Goal: Information Seeking & Learning: Learn about a topic

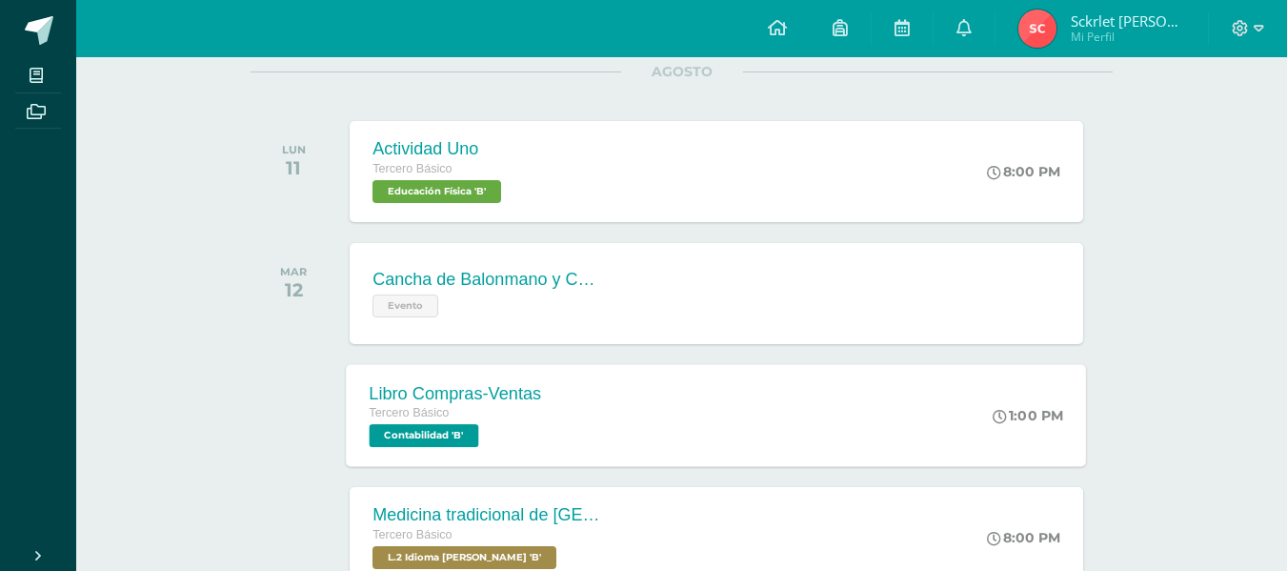
scroll to position [286, 0]
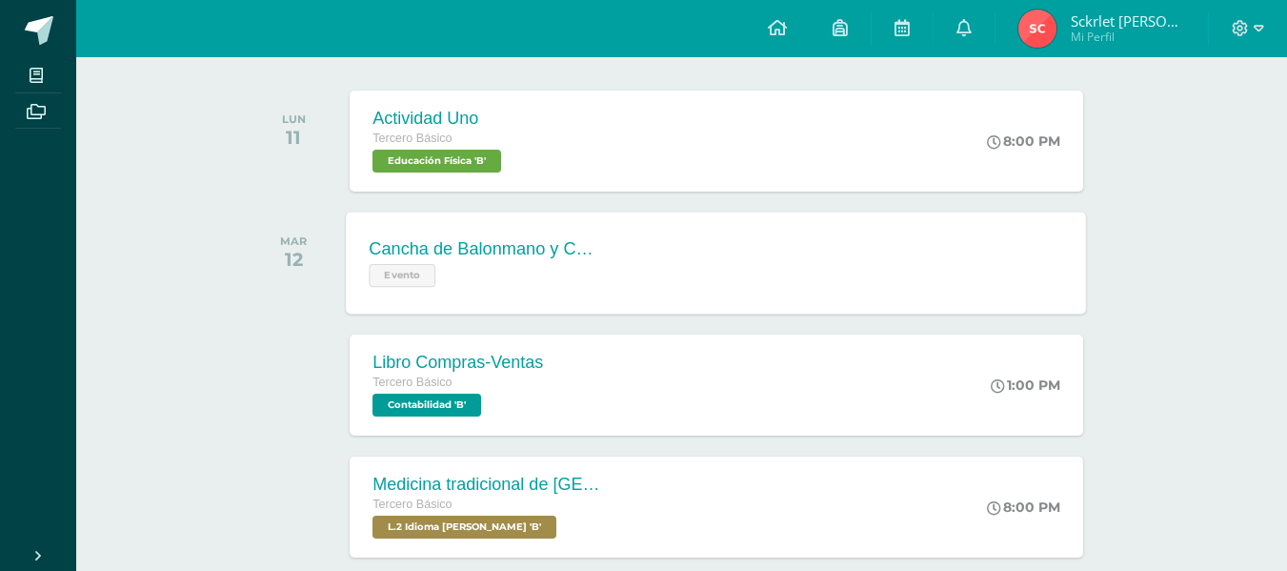
click at [752, 243] on div "Cancha de Balonmano y Contenido Evento Cancha de Balonmano y Contenido Evento C…" at bounding box center [717, 263] width 740 height 102
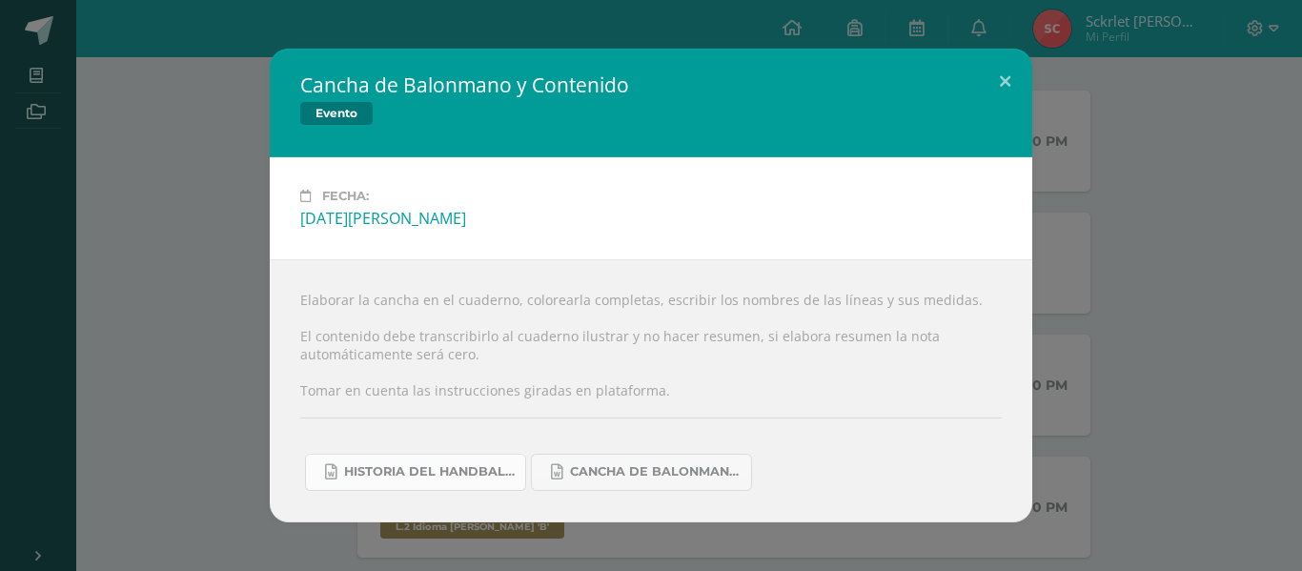
click at [461, 464] on span "Historia del handball.docx" at bounding box center [430, 471] width 172 height 15
click at [711, 472] on span "Cancha de Balonmano.docx" at bounding box center [656, 471] width 172 height 15
click at [140, 271] on div "Cancha de Balonmano y Contenido Evento Fecha: [DATE][PERSON_NAME] Elaborar la c…" at bounding box center [651, 285] width 1286 height 473
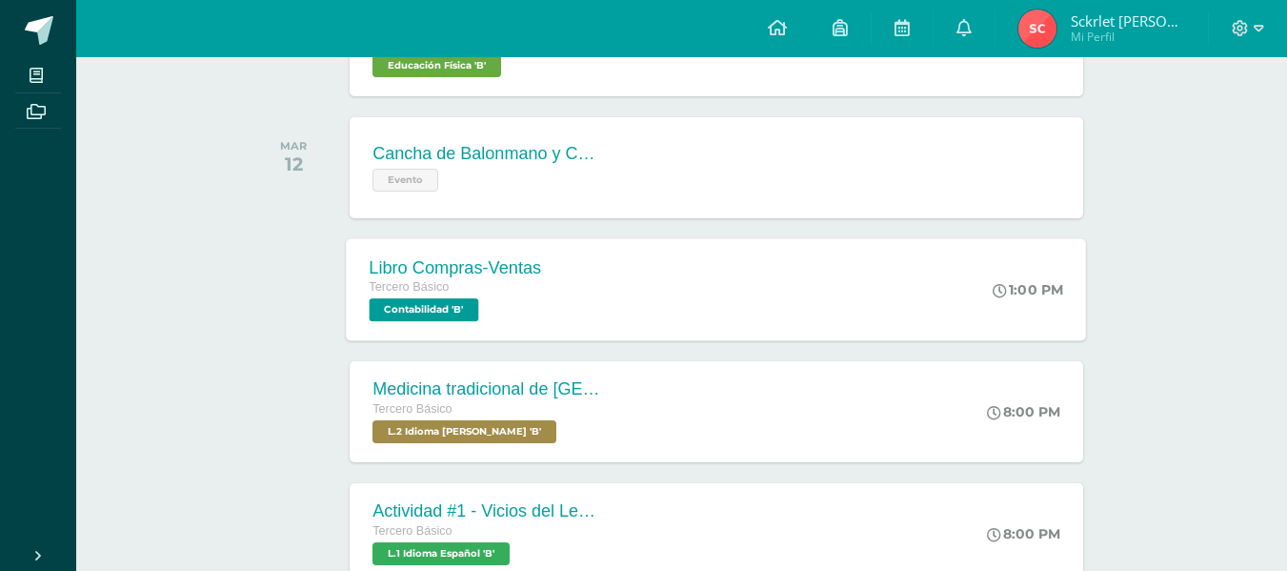
scroll to position [476, 0]
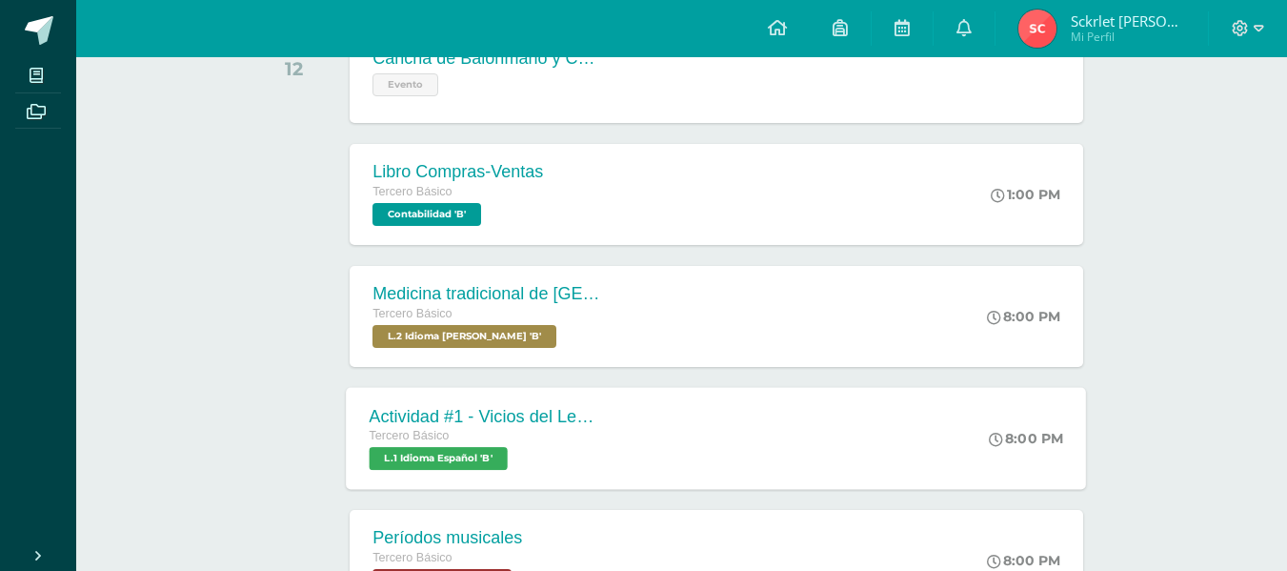
click at [416, 428] on div "Tercero Básico" at bounding box center [485, 436] width 231 height 21
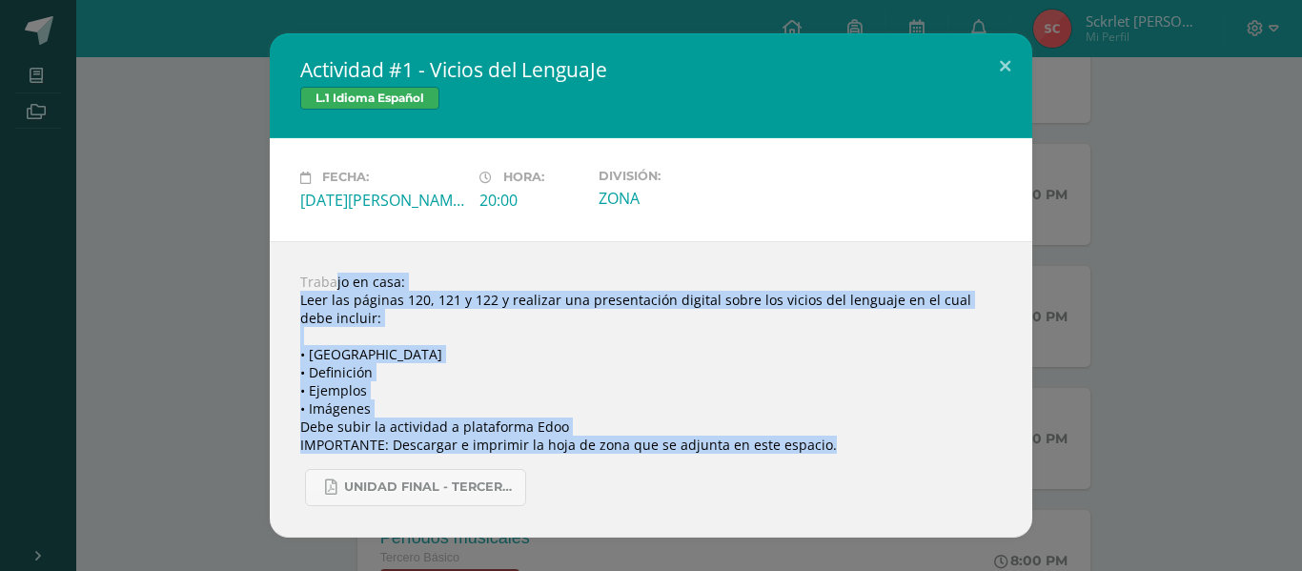
drag, startPoint x: 298, startPoint y: 278, endPoint x: 989, endPoint y: 450, distance: 711.9
click at [989, 450] on div "Trabajo en casa: Leer las páginas 120, 121 y 122 y realizar una presentación di…" at bounding box center [651, 389] width 762 height 296
click at [1082, 319] on div "Actividad #1 - Vicios del LenguaJe L.1 Idioma Español Fecha: [DATE][PERSON_NAME…" at bounding box center [651, 284] width 1286 height 503
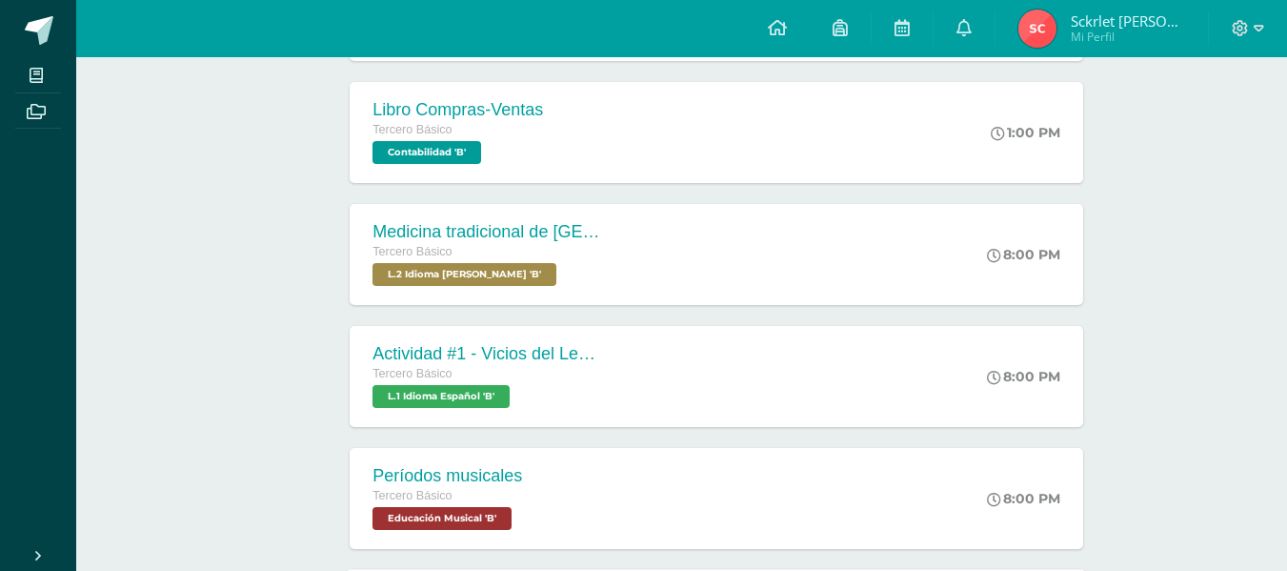
scroll to position [572, 0]
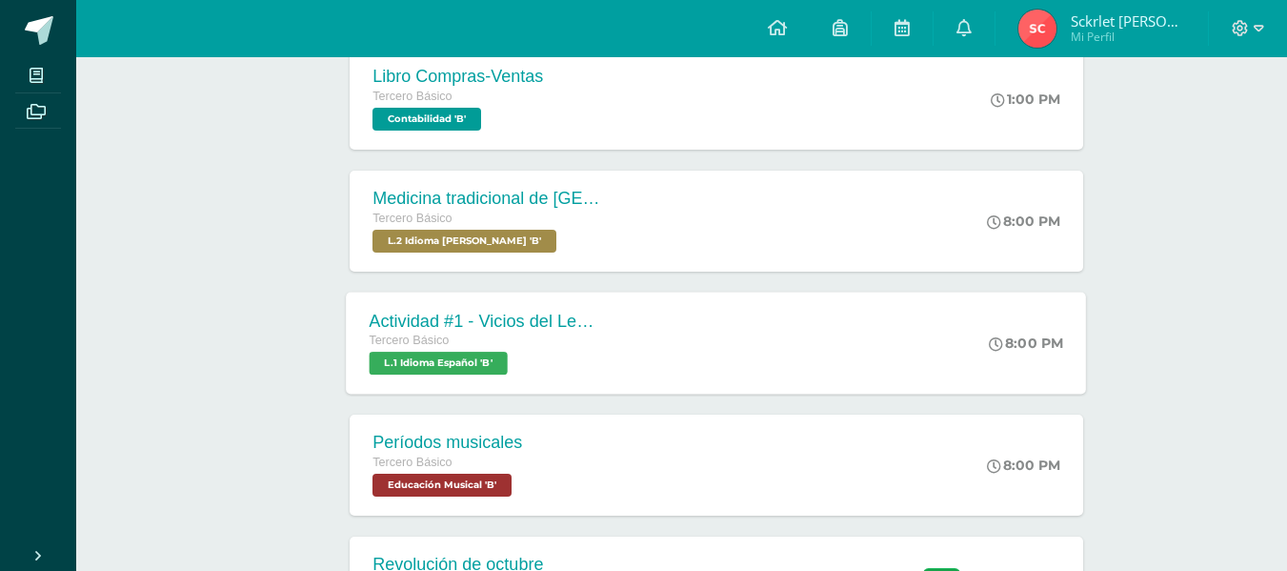
click at [618, 324] on div "Actividad #1 - Vicios del LenguaJe Tercero Básico L.1 Idioma Español 'B'" at bounding box center [485, 343] width 277 height 102
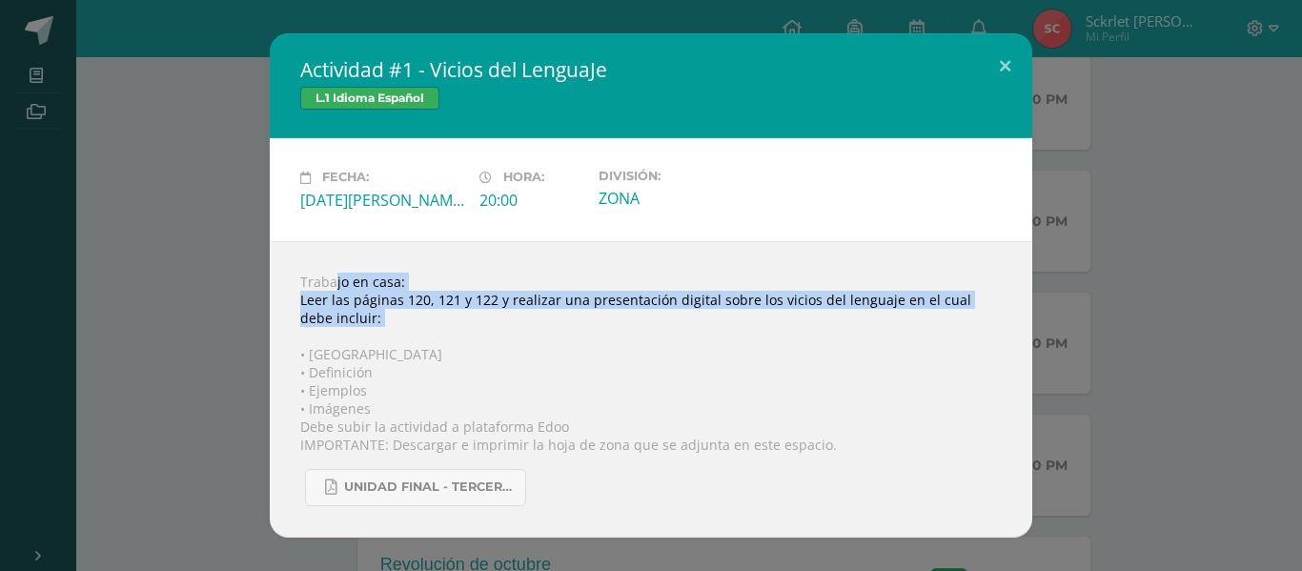
drag, startPoint x: 299, startPoint y: 270, endPoint x: 919, endPoint y: 418, distance: 637.0
click at [840, 347] on div "Trabajo en casa: Leer las páginas 120, 121 y 122 y realizar una presentación di…" at bounding box center [651, 389] width 762 height 296
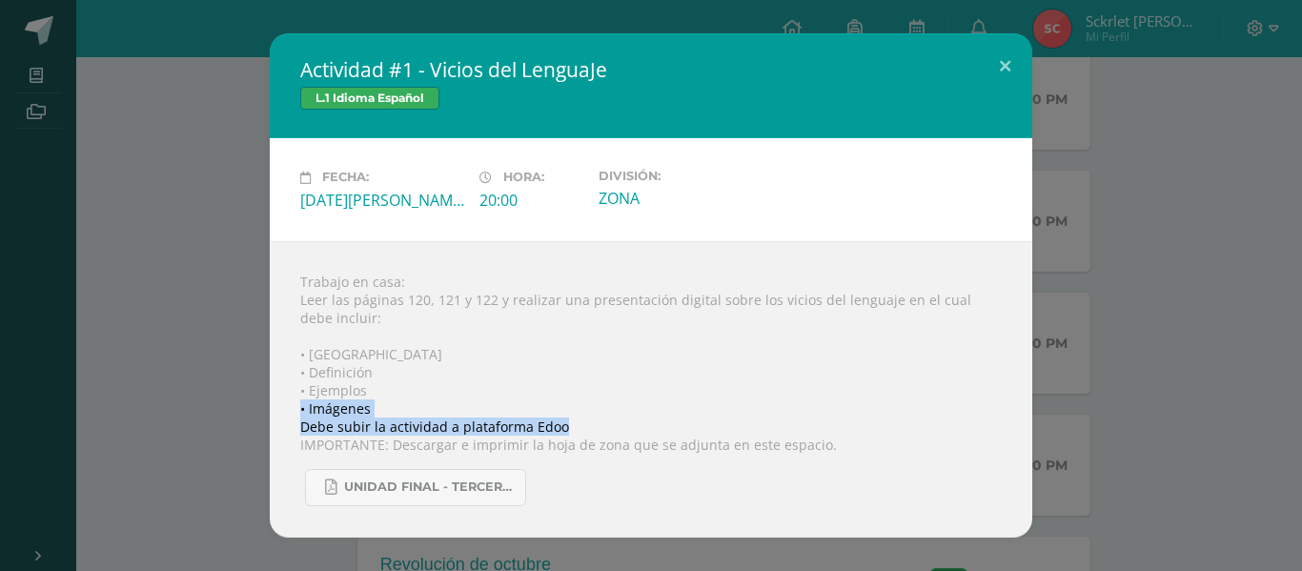
drag, startPoint x: 919, startPoint y: 418, endPoint x: 924, endPoint y: 434, distance: 16.3
click at [924, 434] on div "Trabajo en casa: Leer las páginas 120, 121 y 122 y realizar una presentación di…" at bounding box center [651, 389] width 762 height 296
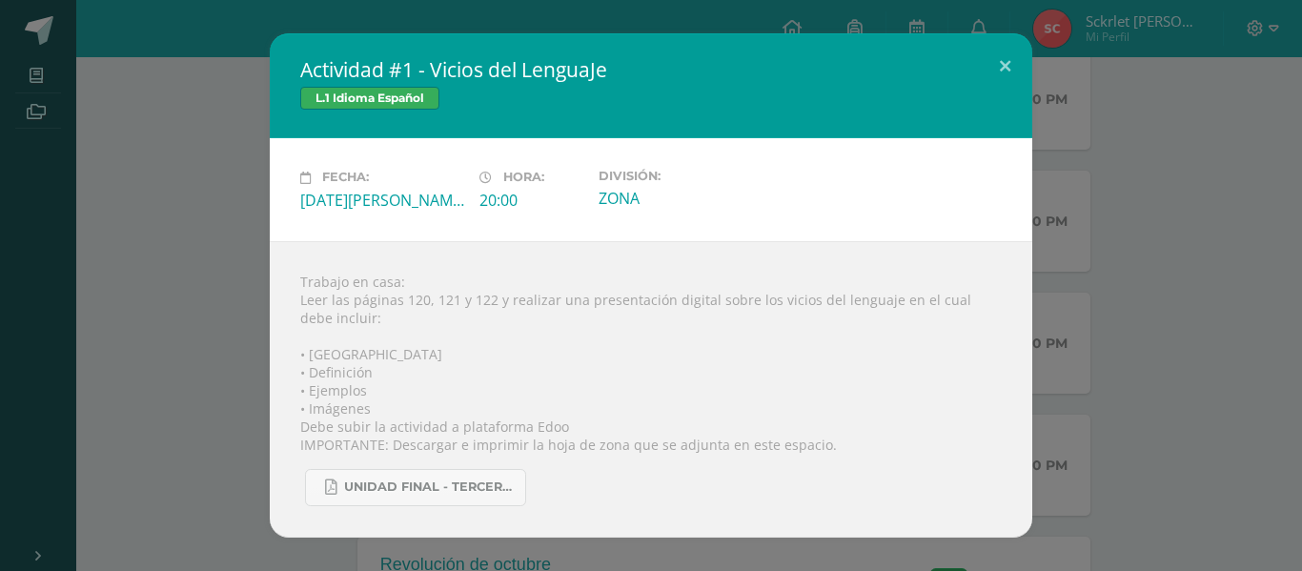
click at [1042, 353] on div "Actividad #1 - Vicios del LenguaJe L.1 Idioma Español Fecha: [DATE][PERSON_NAME…" at bounding box center [651, 284] width 1286 height 503
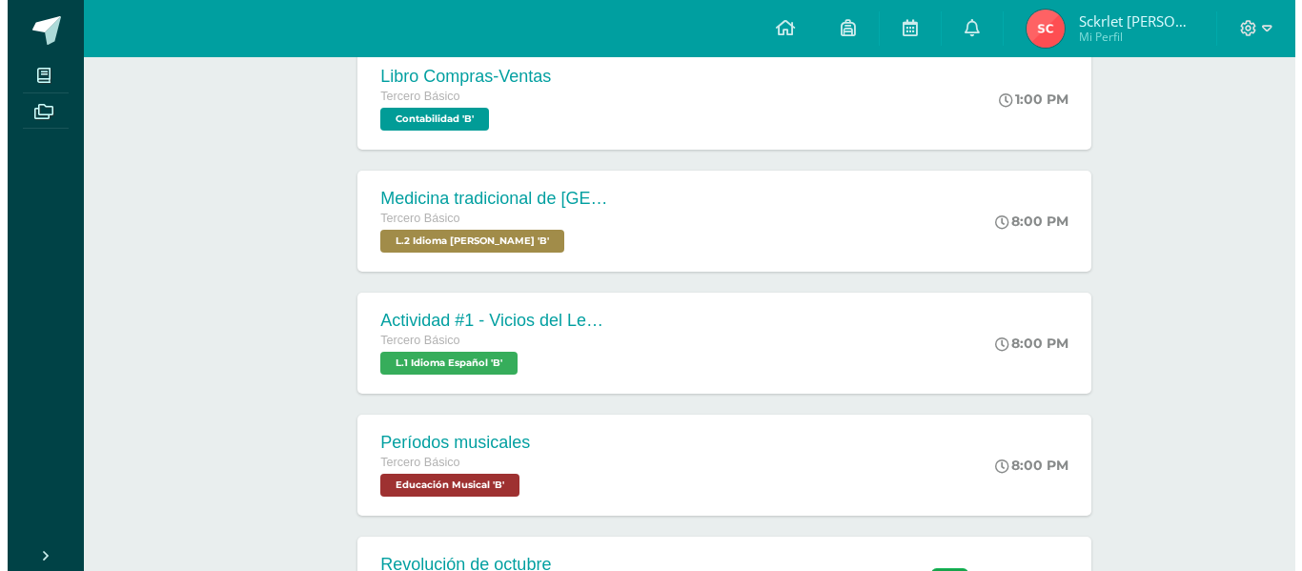
scroll to position [667, 0]
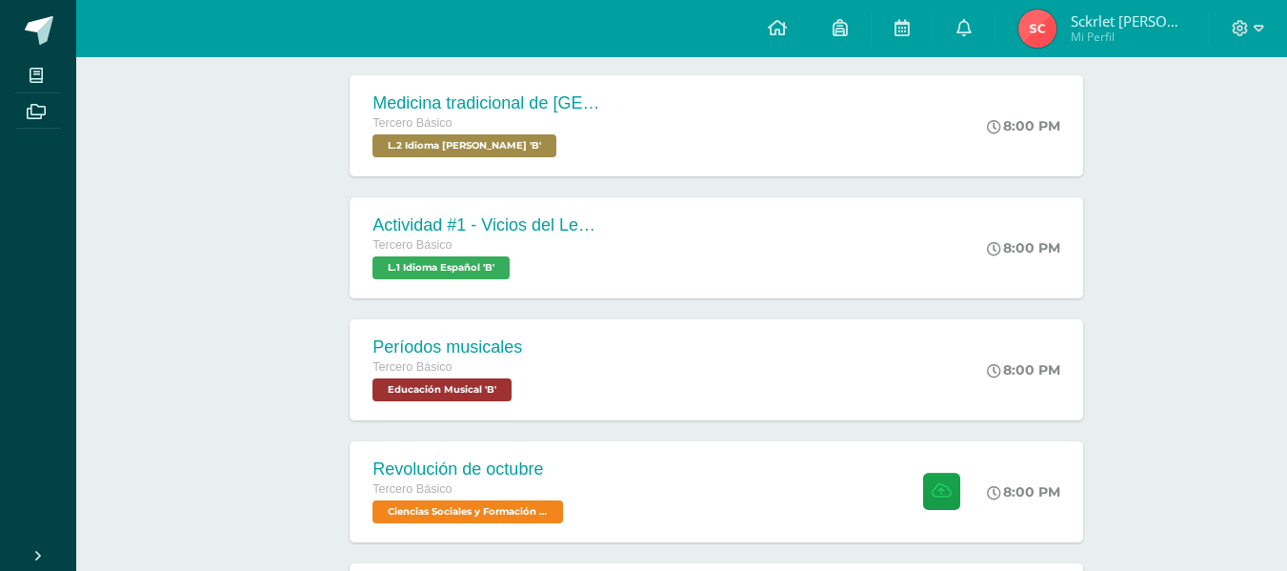
click at [511, 354] on div "Períodos musicales" at bounding box center [448, 347] width 150 height 20
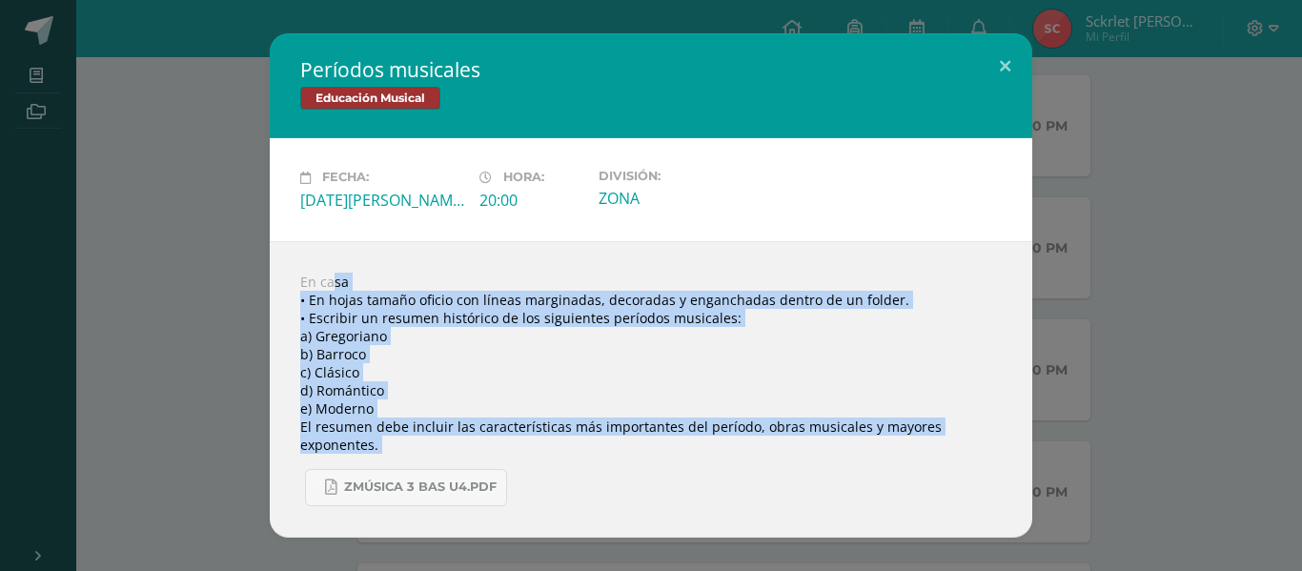
drag, startPoint x: 298, startPoint y: 283, endPoint x: 1133, endPoint y: 461, distance: 853.6
click at [1133, 461] on div "Períodos musicales Educación Musical Fecha: [DATE][PERSON_NAME] Hora: 20:00 Div…" at bounding box center [651, 284] width 1286 height 503
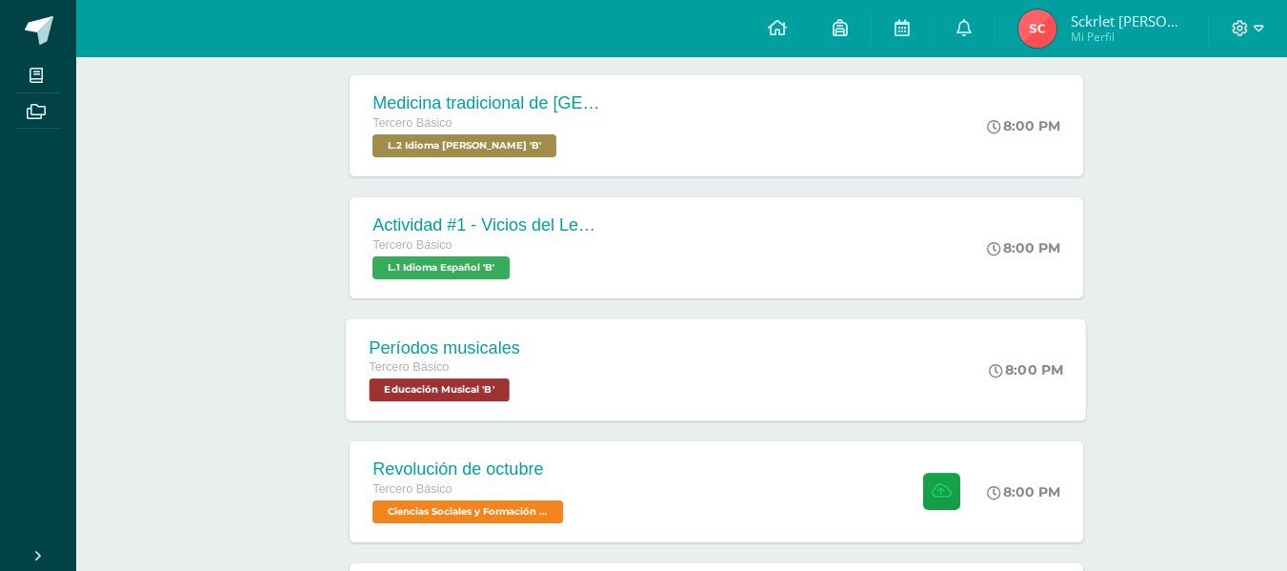
click at [597, 366] on div "Períodos musicales Tercero Básico Educación Musical 'B' 8:00 PM Períodos musica…" at bounding box center [717, 369] width 740 height 102
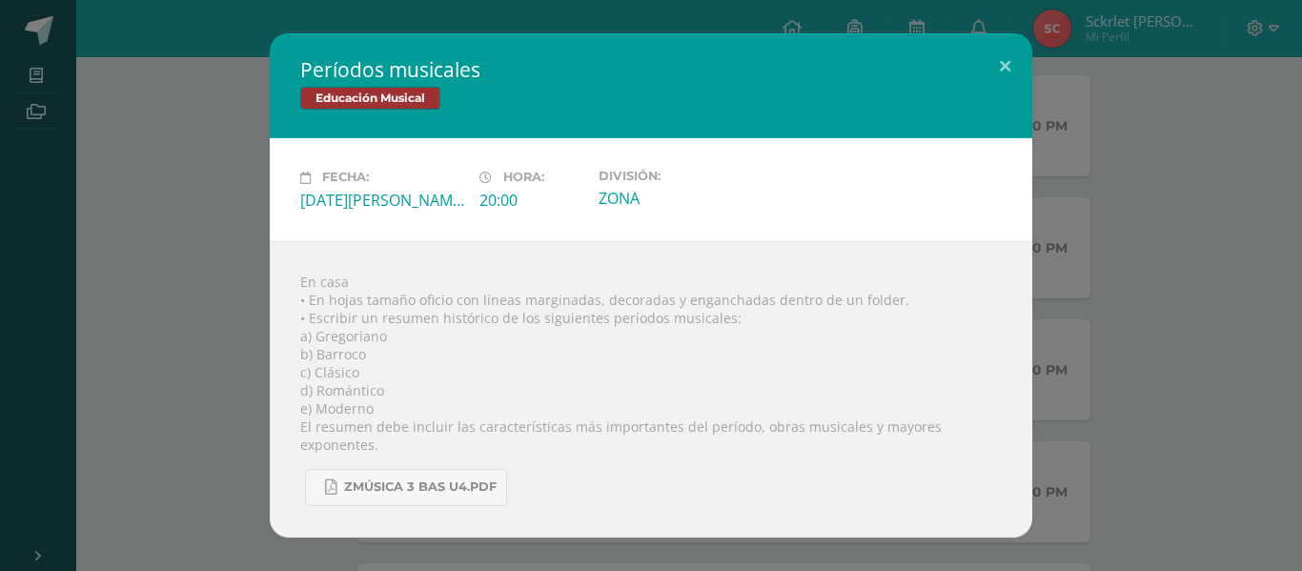
click at [87, 320] on div "Períodos musicales Educación Musical Fecha: [DATE][PERSON_NAME] Hora: 20:00 Div…" at bounding box center [651, 284] width 1286 height 503
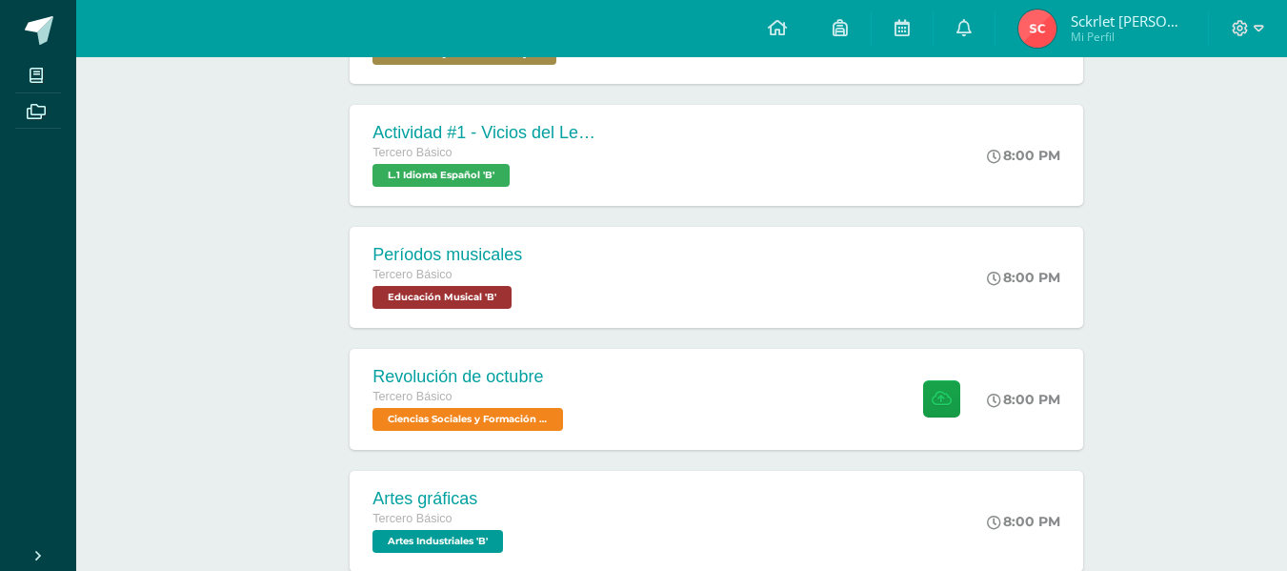
scroll to position [762, 0]
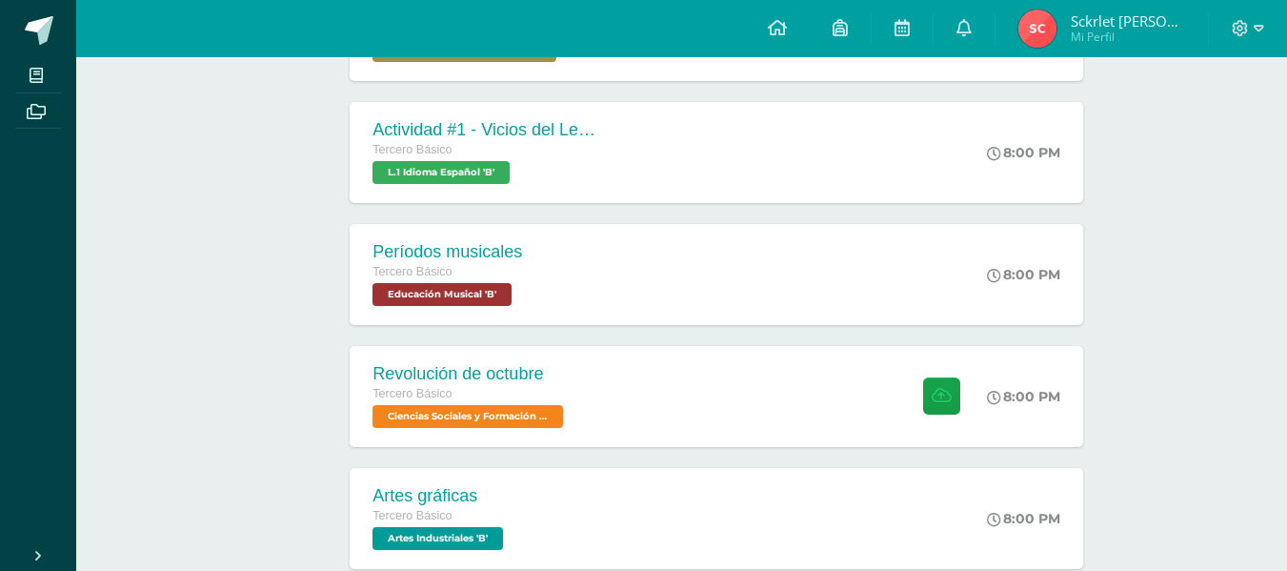
click at [445, 361] on div "Revolución de octubre Tercero Básico Ciencias Sociales y Formación Ciudadana 'B'" at bounding box center [470, 396] width 241 height 101
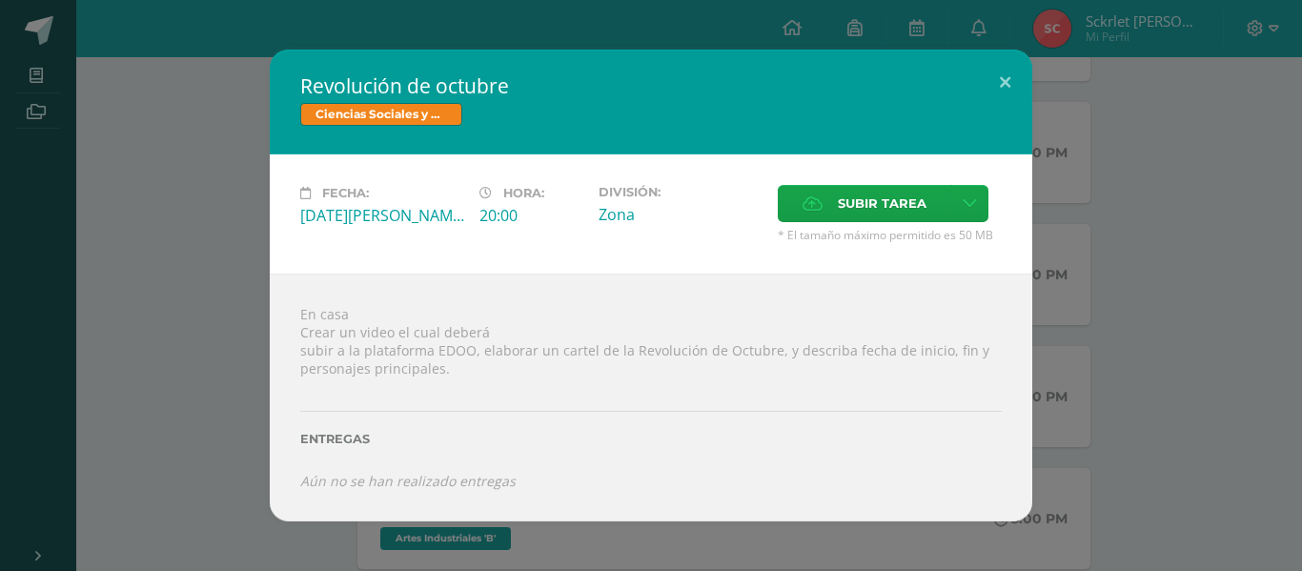
click at [130, 359] on div "Revolución de octubre Ciencias Sociales y Formación Ciudadana Fecha: [DATE][PER…" at bounding box center [651, 285] width 1286 height 471
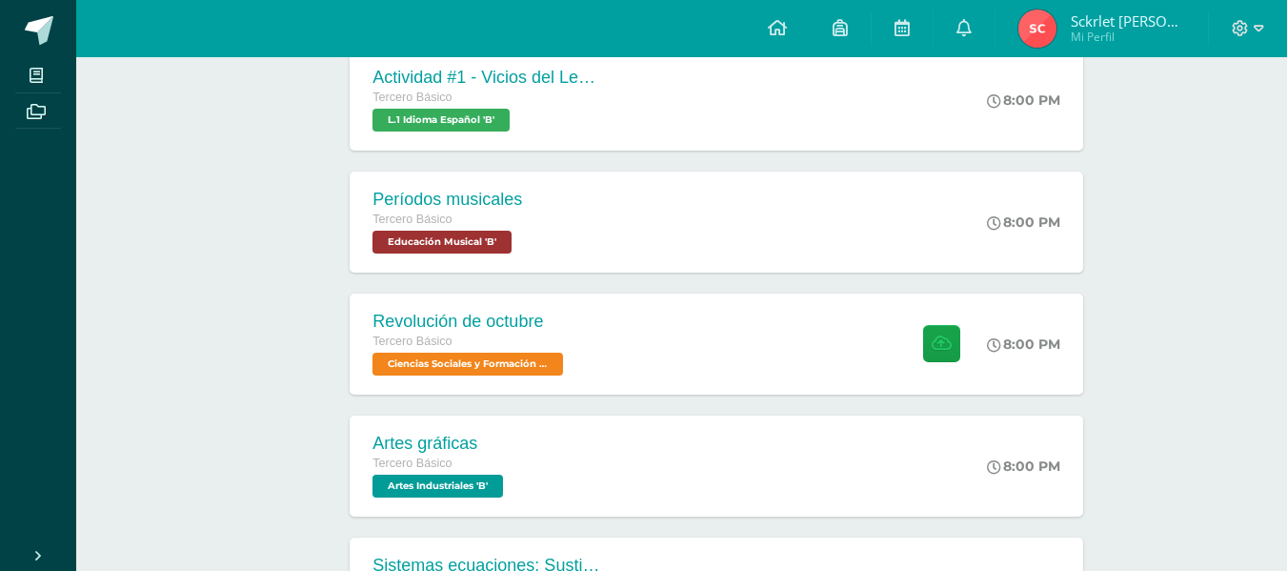
scroll to position [858, 0]
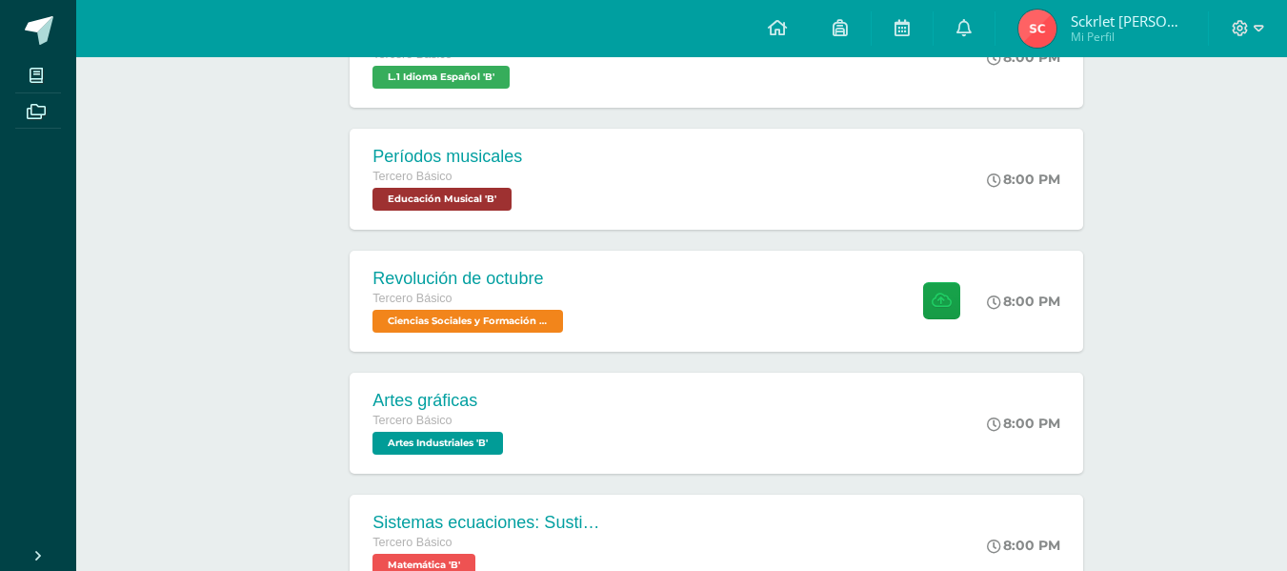
click at [523, 449] on div "Artes gráficas Tercero Básico Artes Industriales 'B'" at bounding box center [440, 423] width 181 height 101
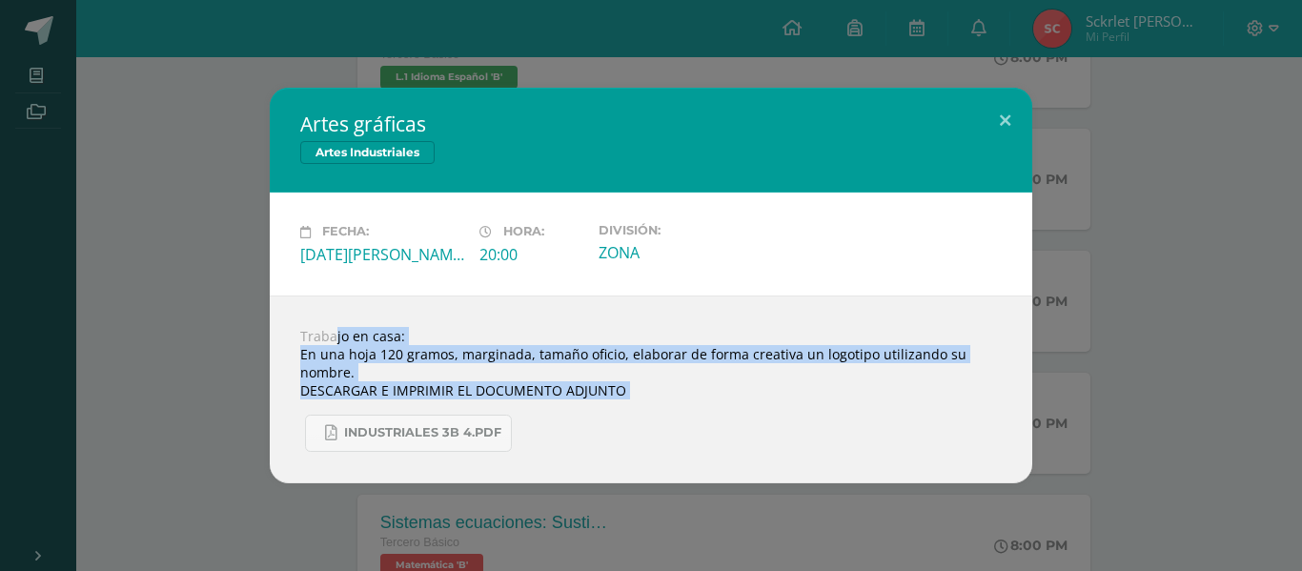
drag, startPoint x: 295, startPoint y: 344, endPoint x: 1063, endPoint y: 419, distance: 771.7
click at [1063, 419] on div "Artes gráficas Artes Industriales Fecha: [DATE][PERSON_NAME] Hora: 20:00 Divisi…" at bounding box center [651, 285] width 1286 height 395
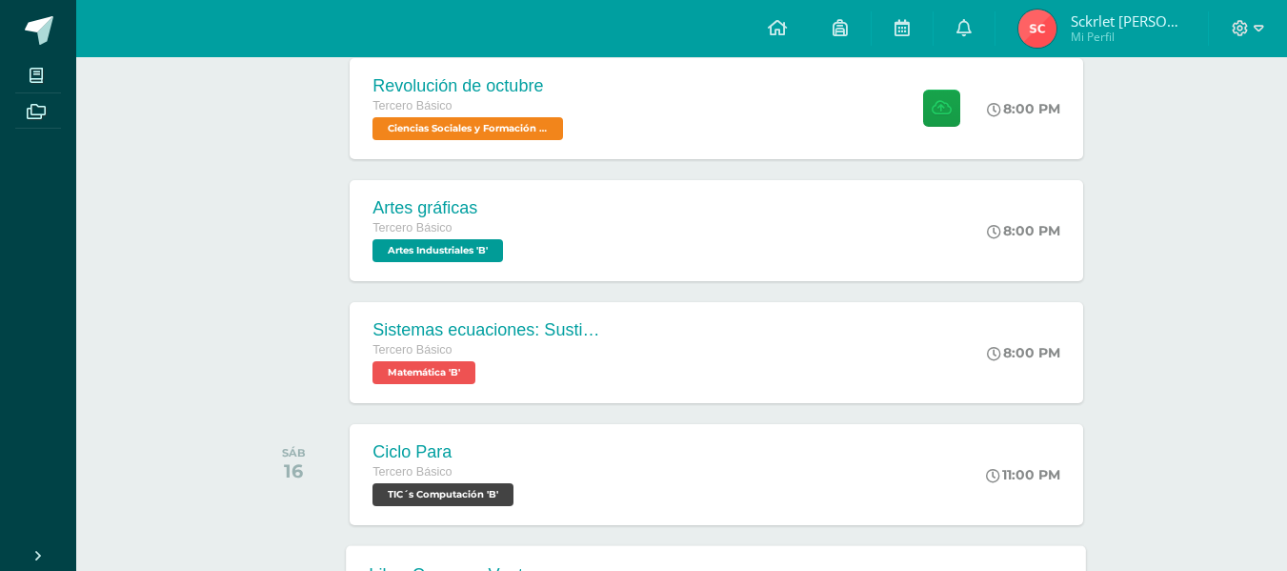
scroll to position [1048, 0]
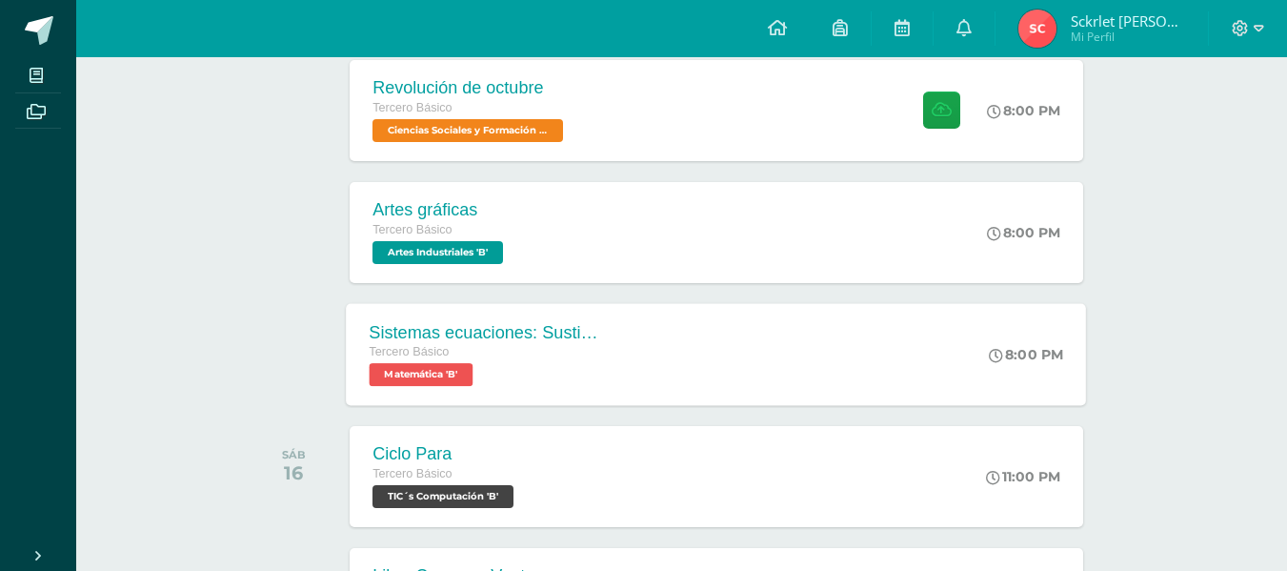
click at [555, 391] on div "Sistemas ecuaciones: Sustitución e igualación Tercero Básico Matemática 'B'" at bounding box center [485, 354] width 277 height 102
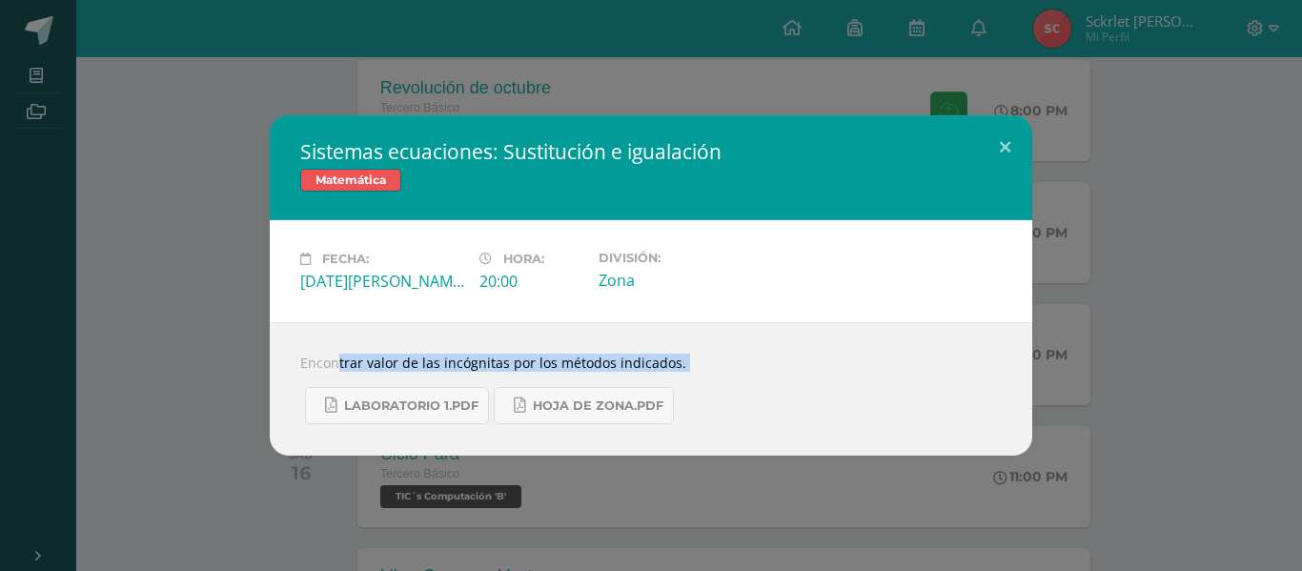
drag, startPoint x: 299, startPoint y: 359, endPoint x: 824, endPoint y: 393, distance: 526.1
click at [824, 393] on div "Encontrar valor de las incógnitas por los métodos indicados. Laboratorio 1.pdf …" at bounding box center [651, 388] width 762 height 133
click at [1224, 307] on div "Sistemas ecuaciones: Sustitución e igualación Matemática Fecha: [DATE][PERSON_N…" at bounding box center [651, 285] width 1286 height 340
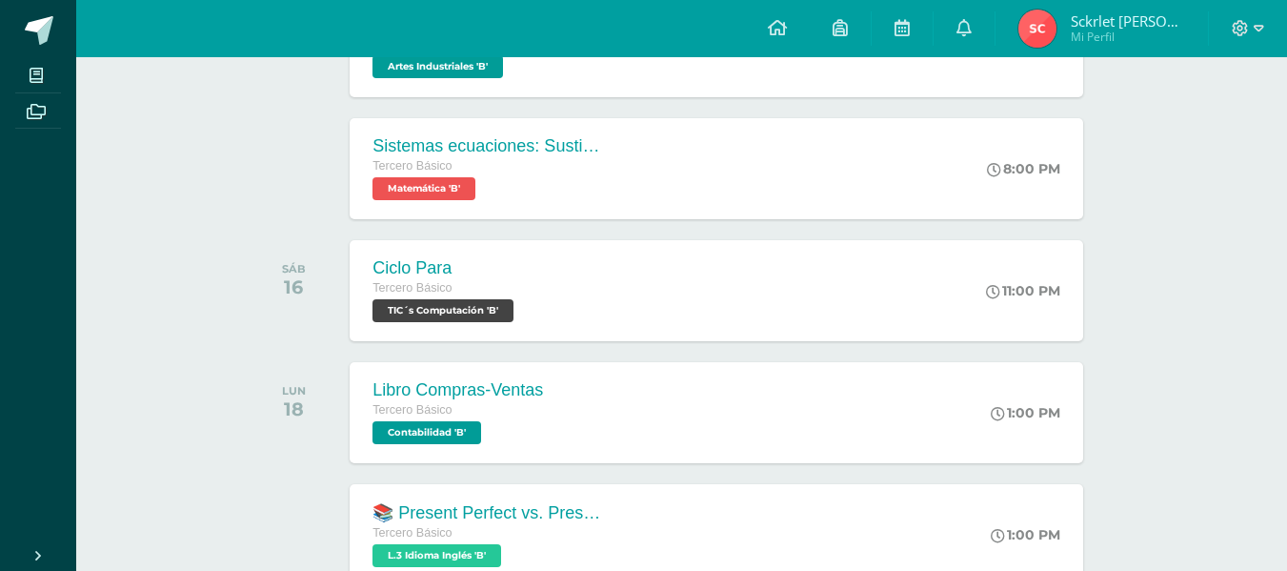
scroll to position [1239, 0]
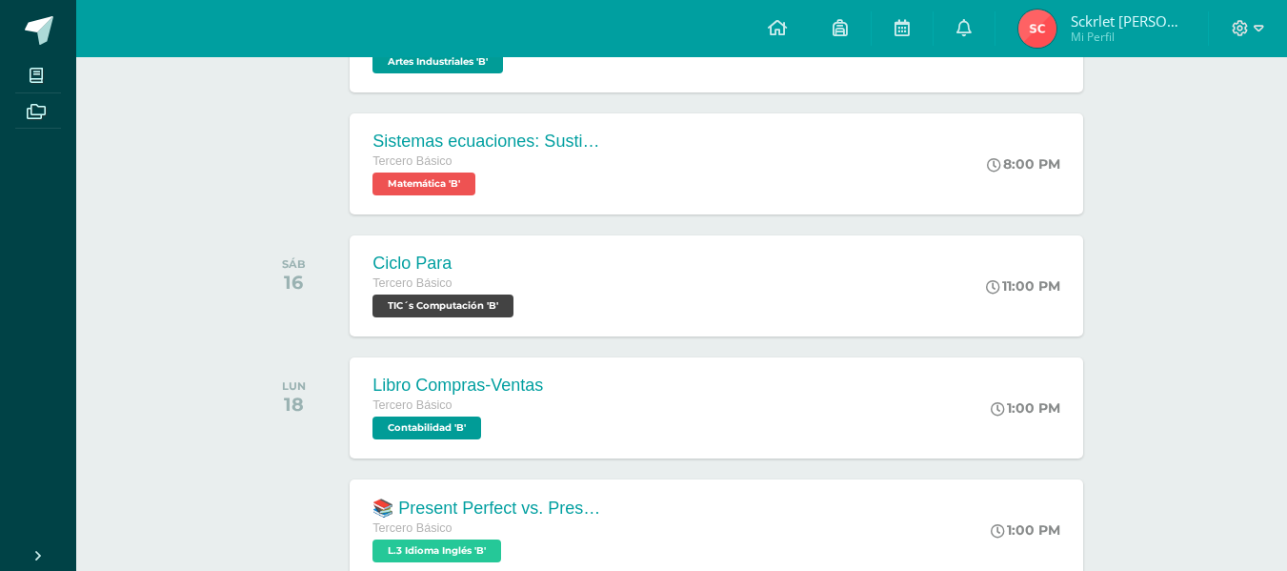
click at [696, 308] on div "Ciclo Para Tercero Básico TIC´s Computación 'B' 11:00 PM Ciclo Para TIC´s Compu…" at bounding box center [716, 285] width 733 height 101
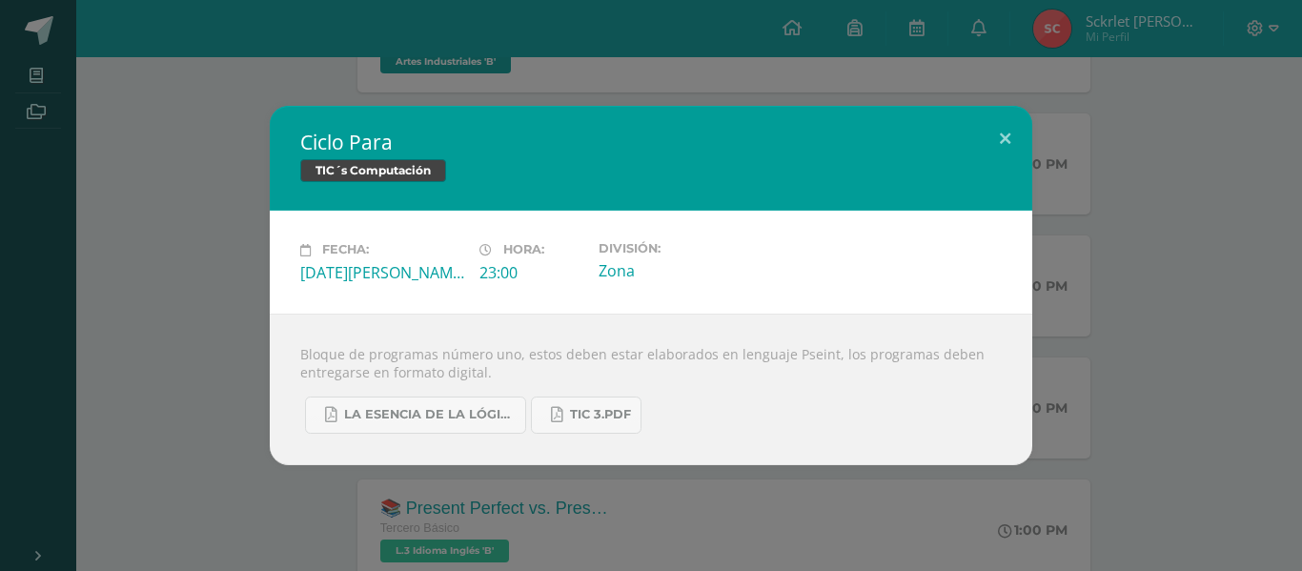
click at [1010, 214] on div "Fecha: [DATE][PERSON_NAME] Hora: 23:00 División: Zona" at bounding box center [651, 262] width 762 height 102
click at [1059, 214] on div "Ciclo Para TIC´s Computación Fecha: [DATE][PERSON_NAME] Hora: 23:00 División: Z…" at bounding box center [651, 285] width 1286 height 358
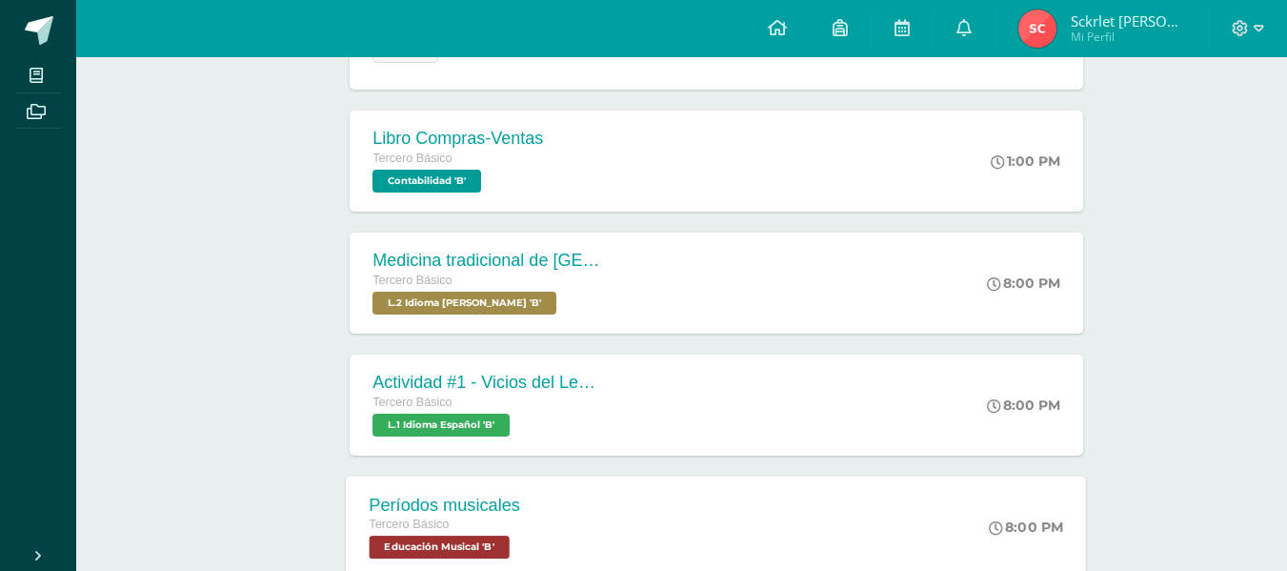
scroll to position [476, 0]
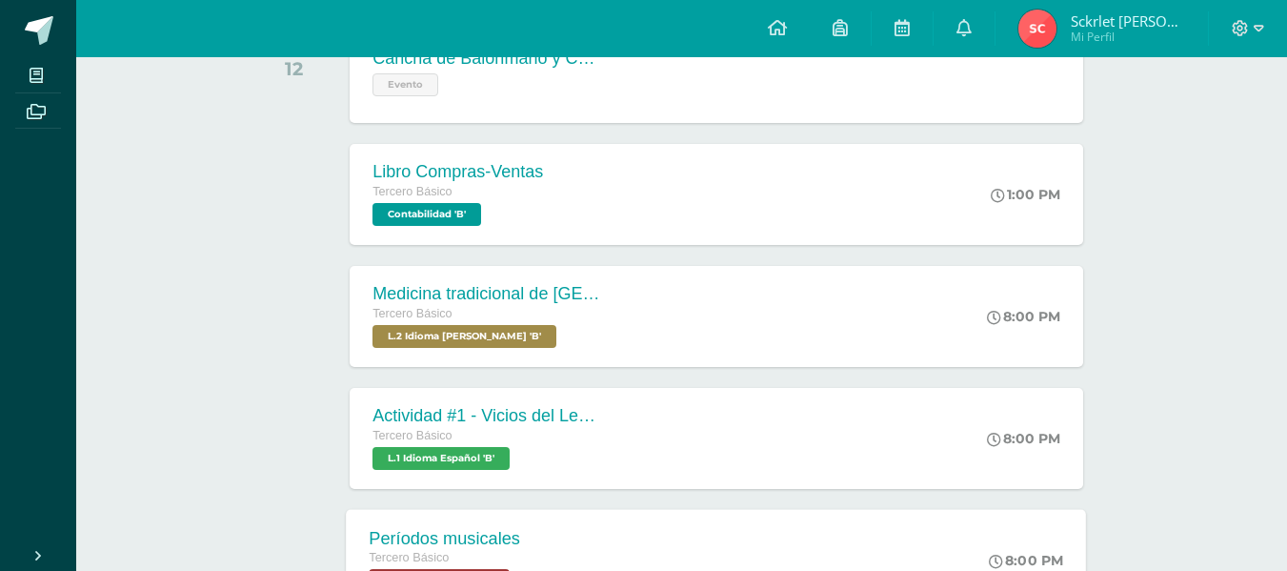
click at [835, 319] on div "Medicina tradicional de [GEOGRAPHIC_DATA] Tercero Básico L.2 Idioma [PERSON_NAM…" at bounding box center [716, 316] width 733 height 101
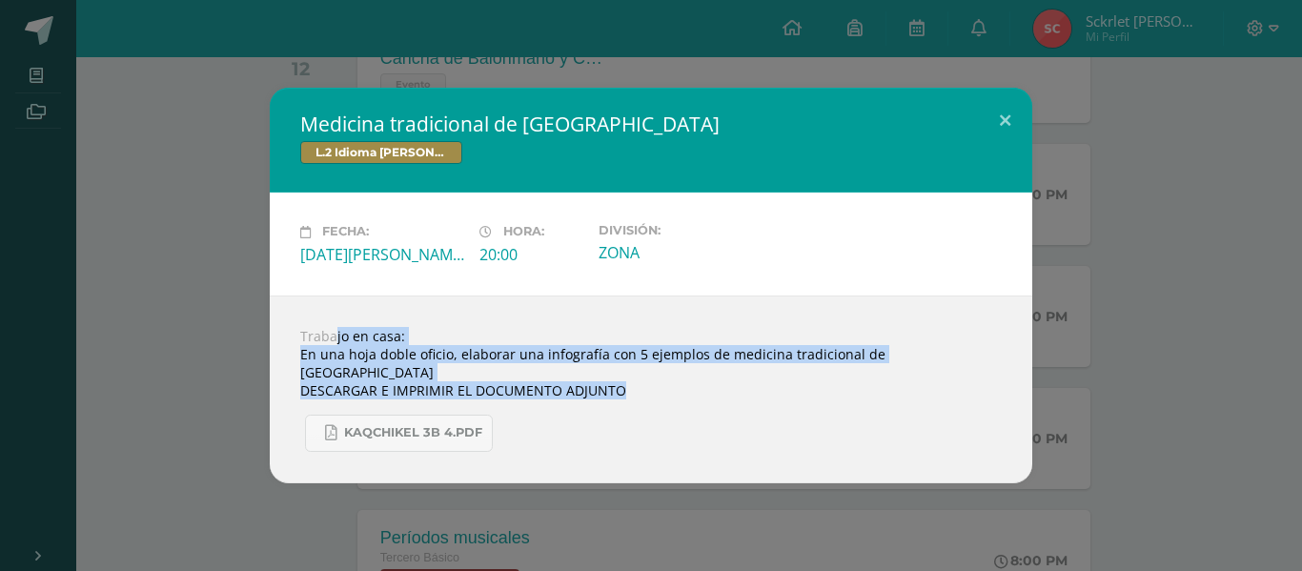
drag, startPoint x: 299, startPoint y: 354, endPoint x: 890, endPoint y: 376, distance: 591.3
click at [890, 376] on div "Trabajo en casa: En una hoja doble oficio, elaborar una infografía con 5 ejempl…" at bounding box center [651, 389] width 762 height 188
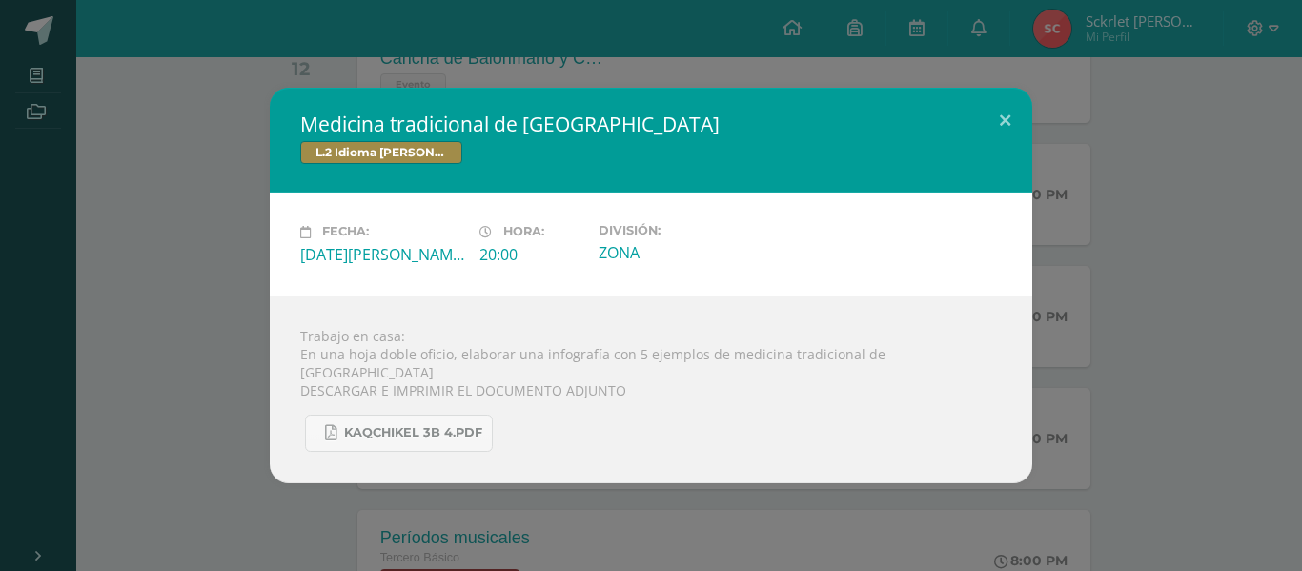
click at [1214, 199] on div "Medicina tradicional de [GEOGRAPHIC_DATA] L.2 Idioma [PERSON_NAME] Fecha: [DATE…" at bounding box center [651, 285] width 1286 height 395
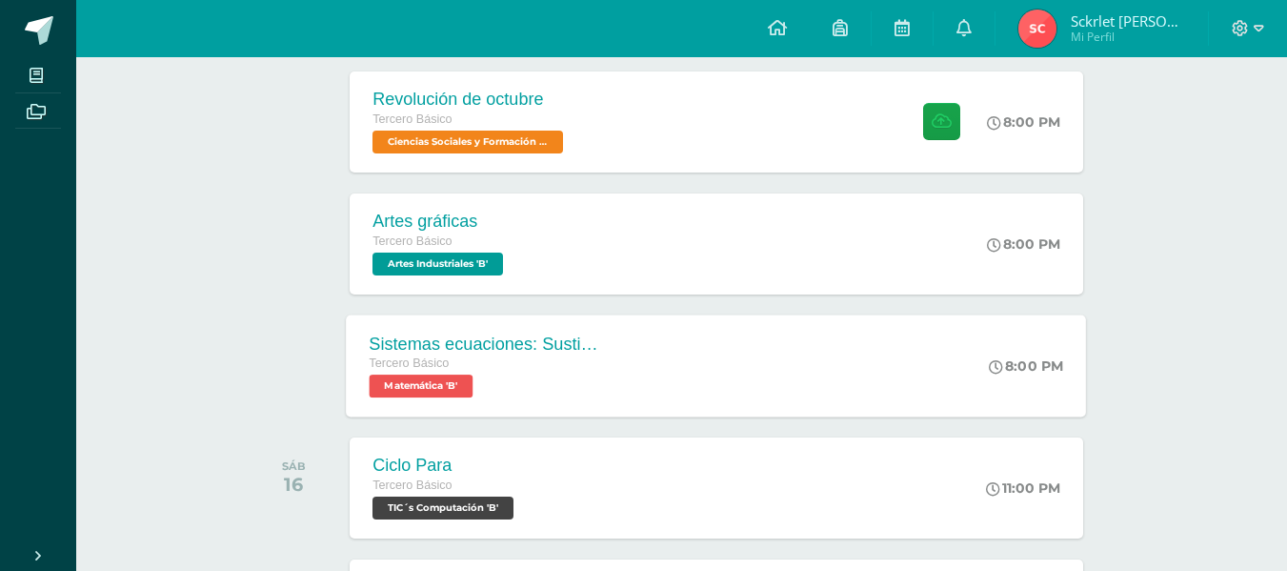
scroll to position [1048, 0]
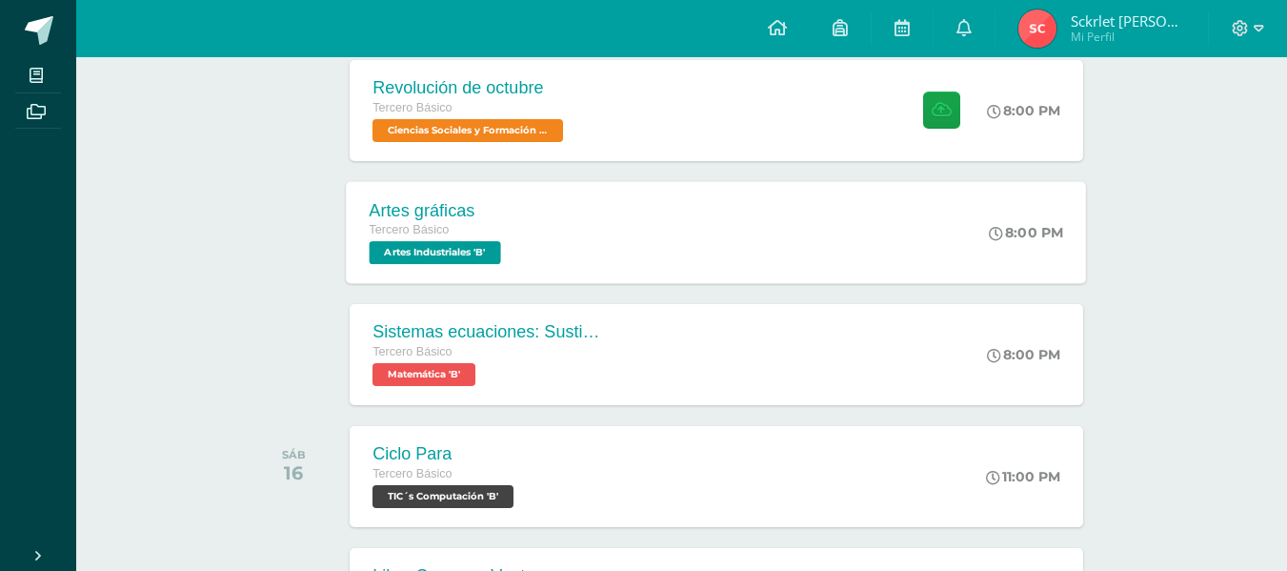
click at [618, 227] on div "Artes gráficas Tercero Básico Artes Industriales 'B' 8:00 PM Artes gráficas Art…" at bounding box center [717, 232] width 740 height 102
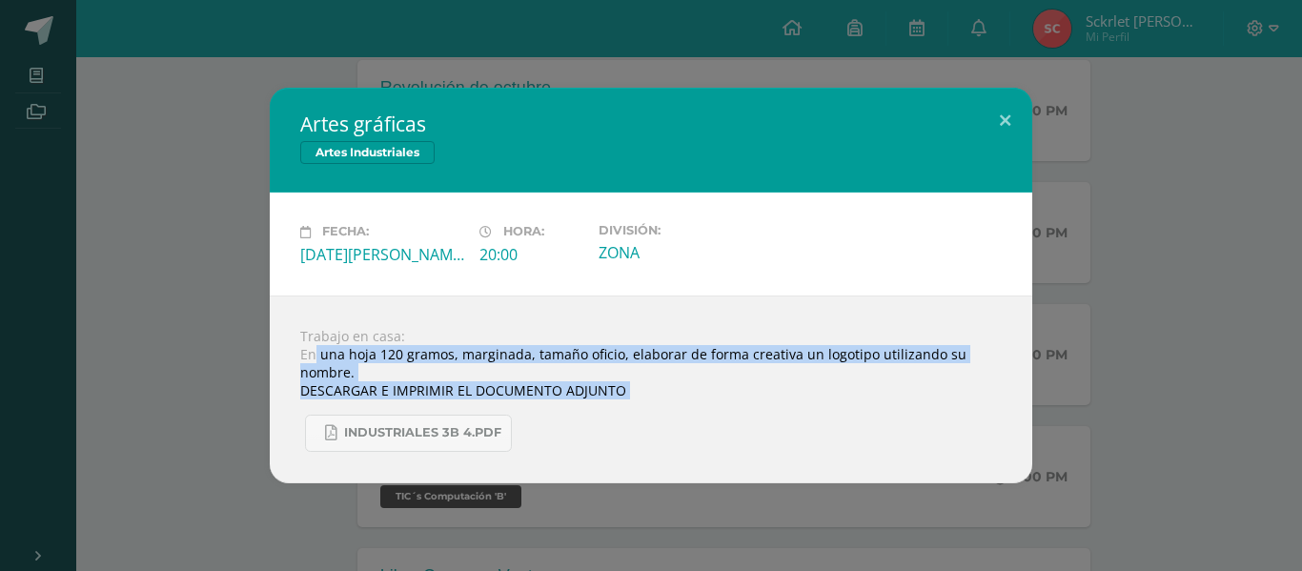
drag, startPoint x: 316, startPoint y: 347, endPoint x: 1234, endPoint y: 457, distance: 924.3
click at [1234, 457] on div "Artes gráficas Artes Industriales Fecha: [DATE][PERSON_NAME] Hora: 20:00 Divisi…" at bounding box center [651, 285] width 1286 height 395
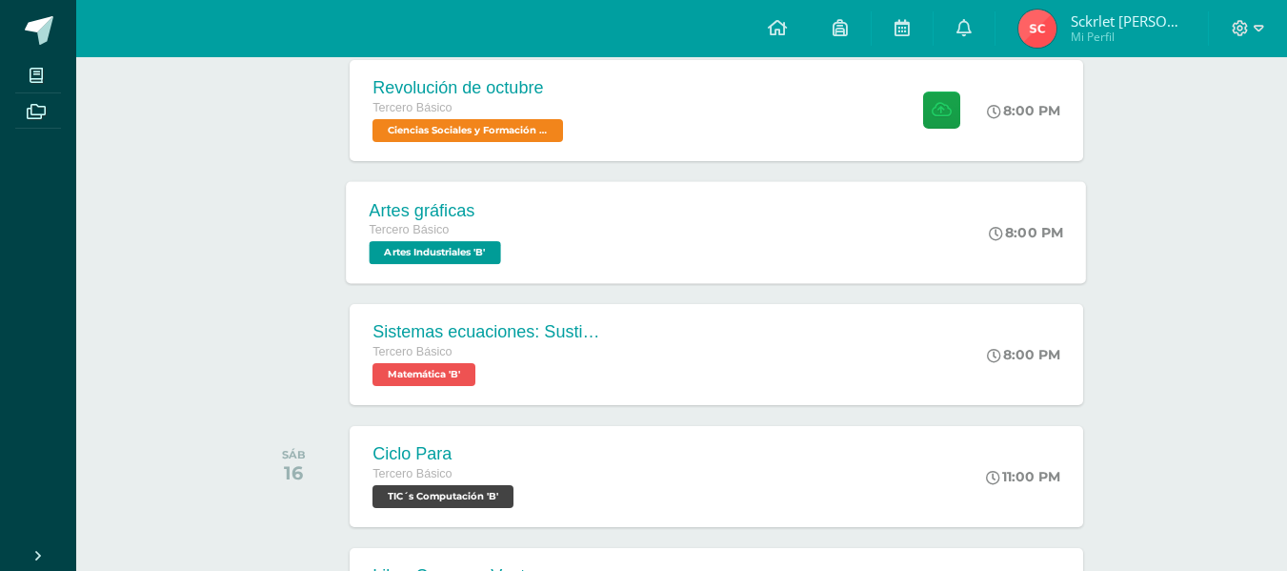
click at [611, 264] on div "Artes gráficas Tercero Básico Artes Industriales 'B' 8:00 PM Artes gráficas Art…" at bounding box center [717, 232] width 740 height 102
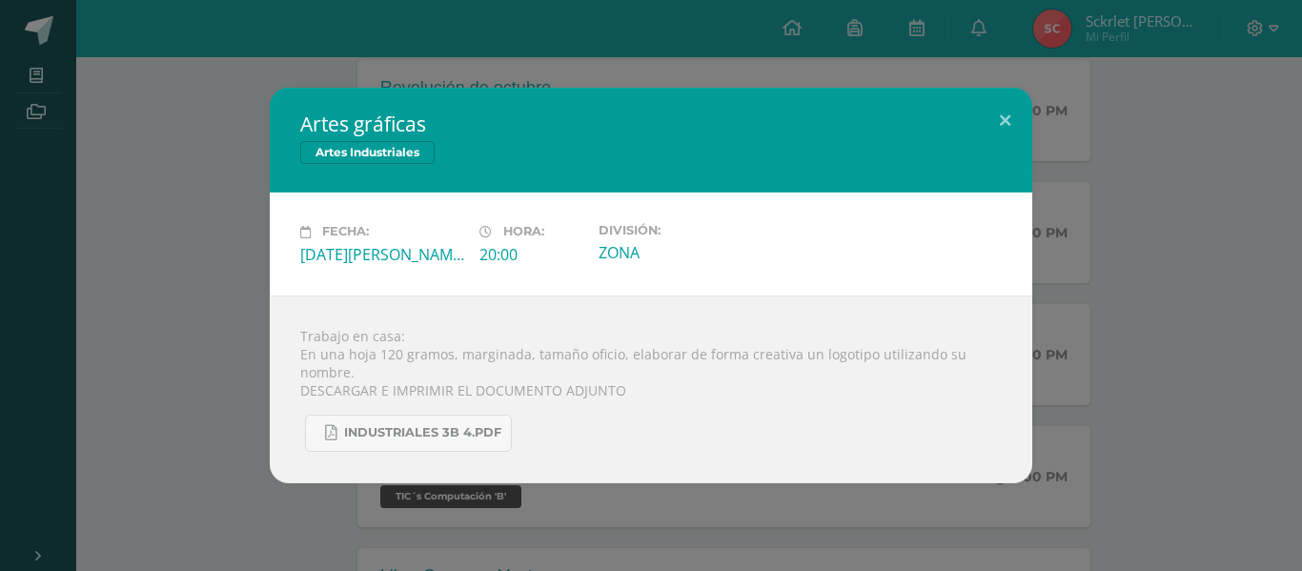
click at [1231, 181] on div "Artes gráficas Artes Industriales Fecha: [DATE][PERSON_NAME] Hora: 20:00 Divisi…" at bounding box center [651, 285] width 1286 height 395
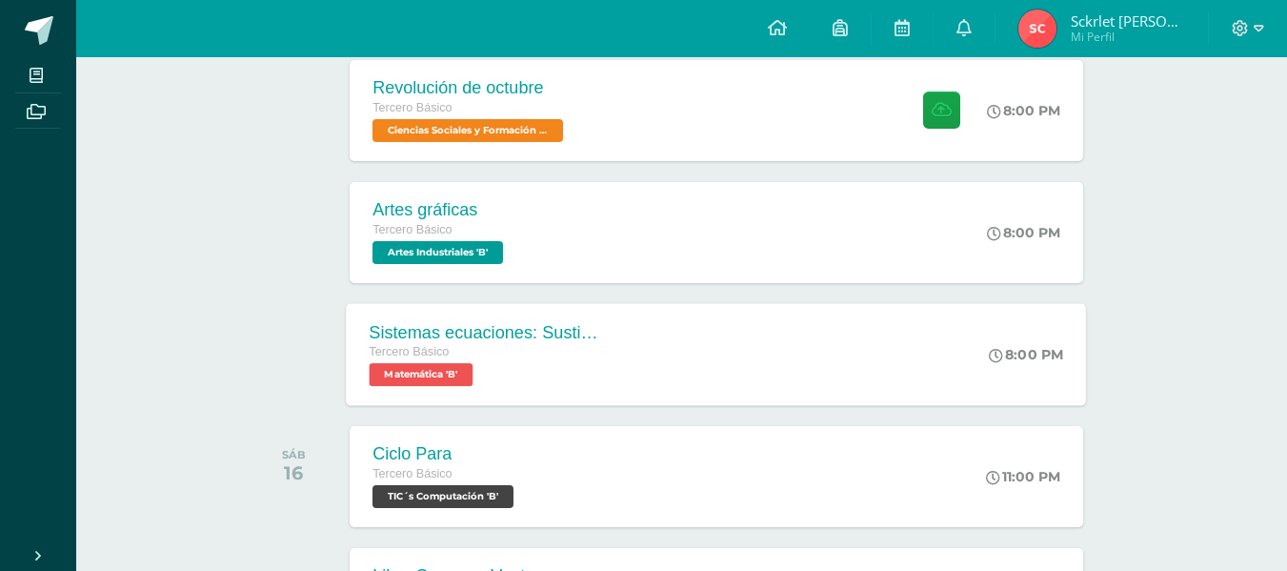
click at [537, 368] on div "Tercero Básico Matemática 'B'" at bounding box center [485, 364] width 231 height 44
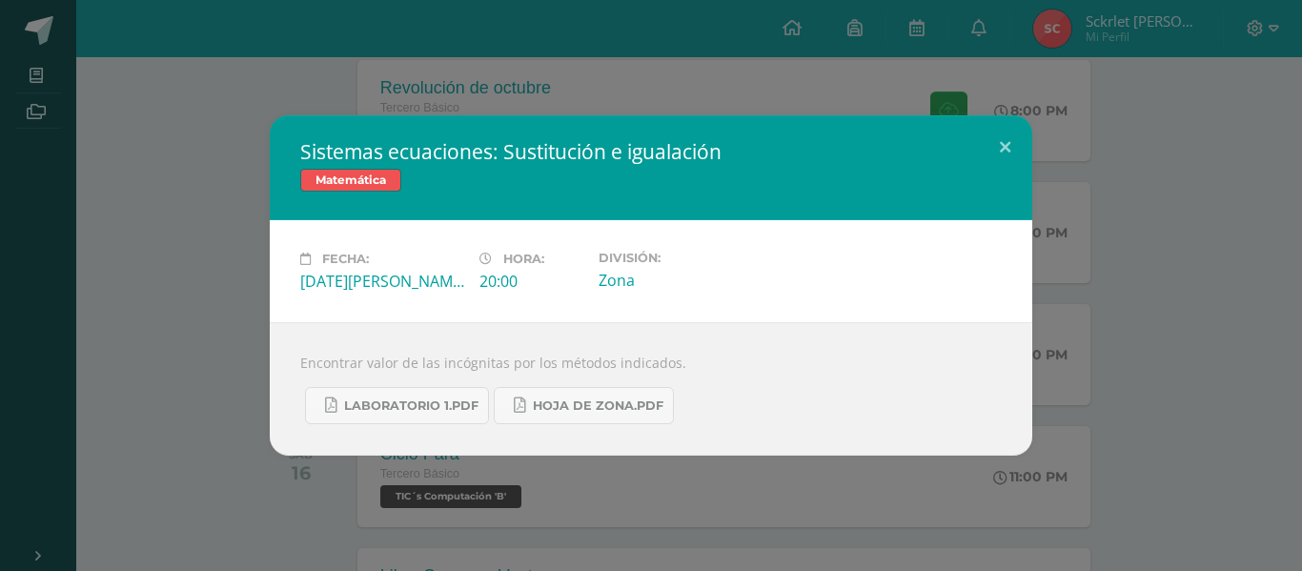
drag, startPoint x: 10, startPoint y: 300, endPoint x: 258, endPoint y: 260, distance: 251.9
click at [12, 300] on div "Sistemas ecuaciones: Sustitución e igualación Matemática Fecha: [DATE][PERSON_N…" at bounding box center [651, 285] width 1286 height 340
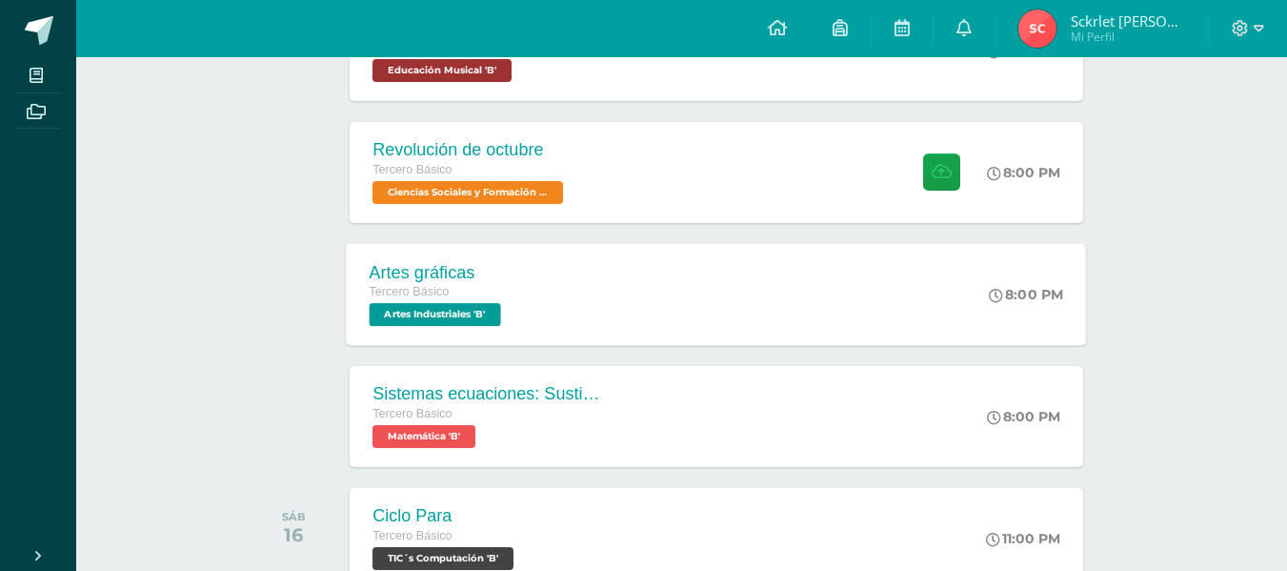
scroll to position [953, 0]
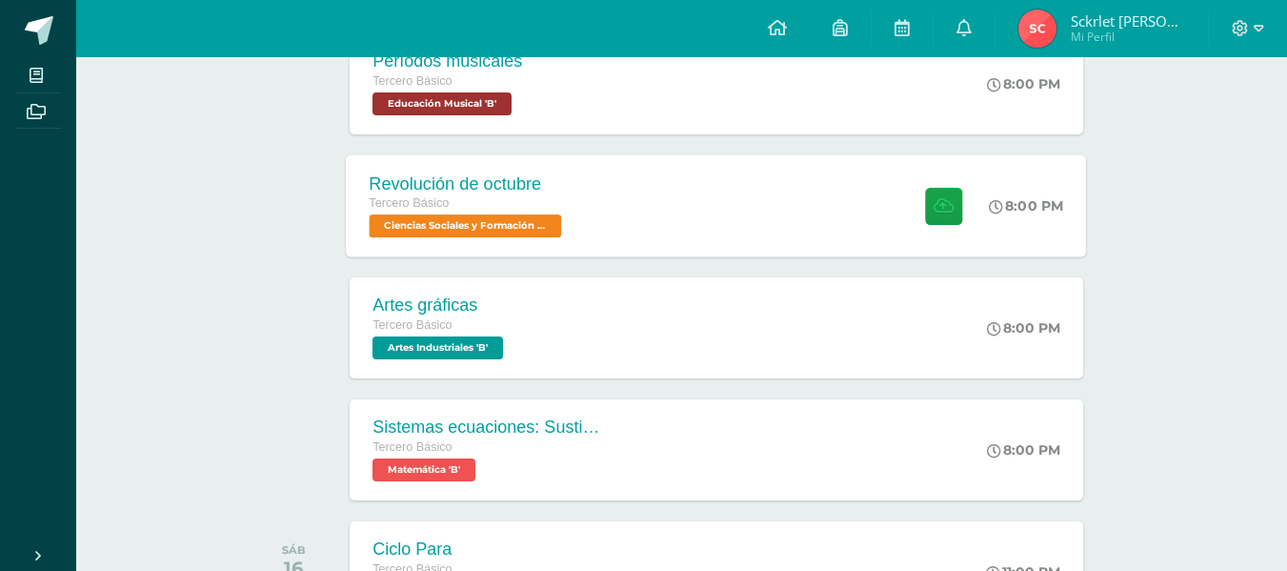
click at [521, 203] on div "Tercero Básico" at bounding box center [468, 203] width 197 height 21
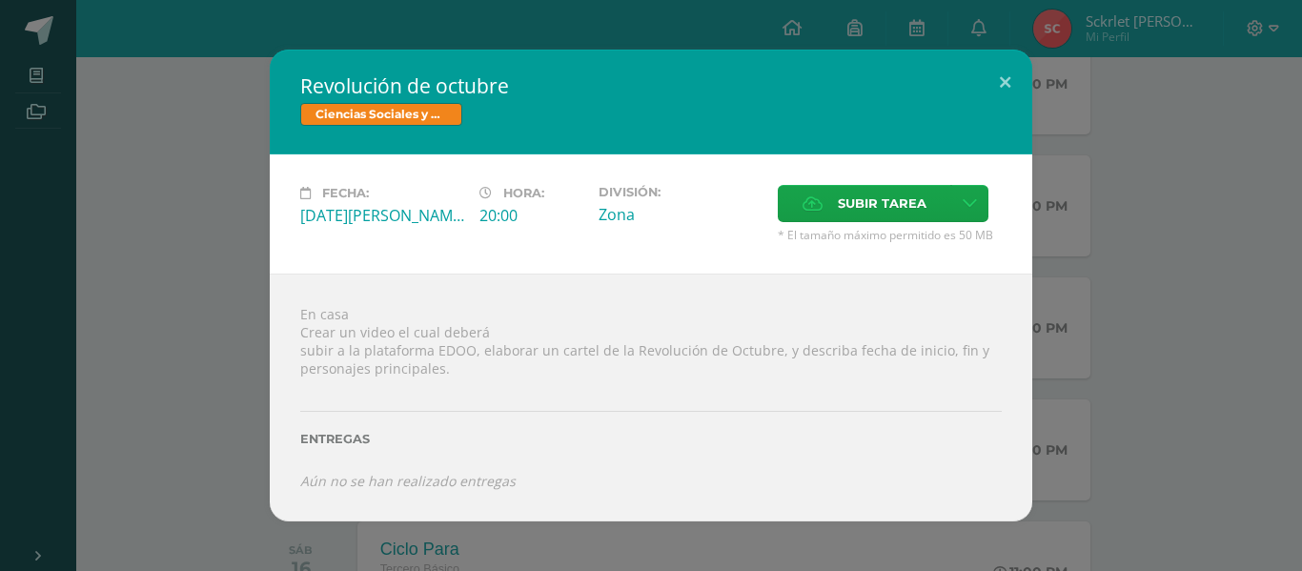
click at [172, 241] on div "Revolución de octubre Ciencias Sociales y Formación Ciudadana Fecha: [DATE][PER…" at bounding box center [651, 285] width 1286 height 471
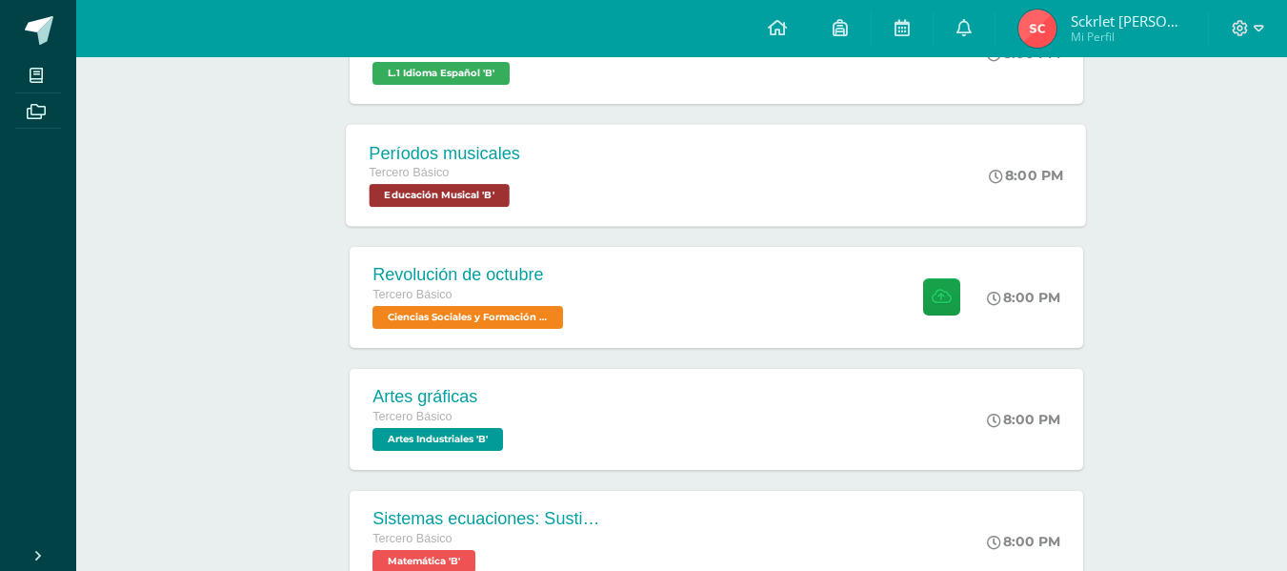
scroll to position [762, 0]
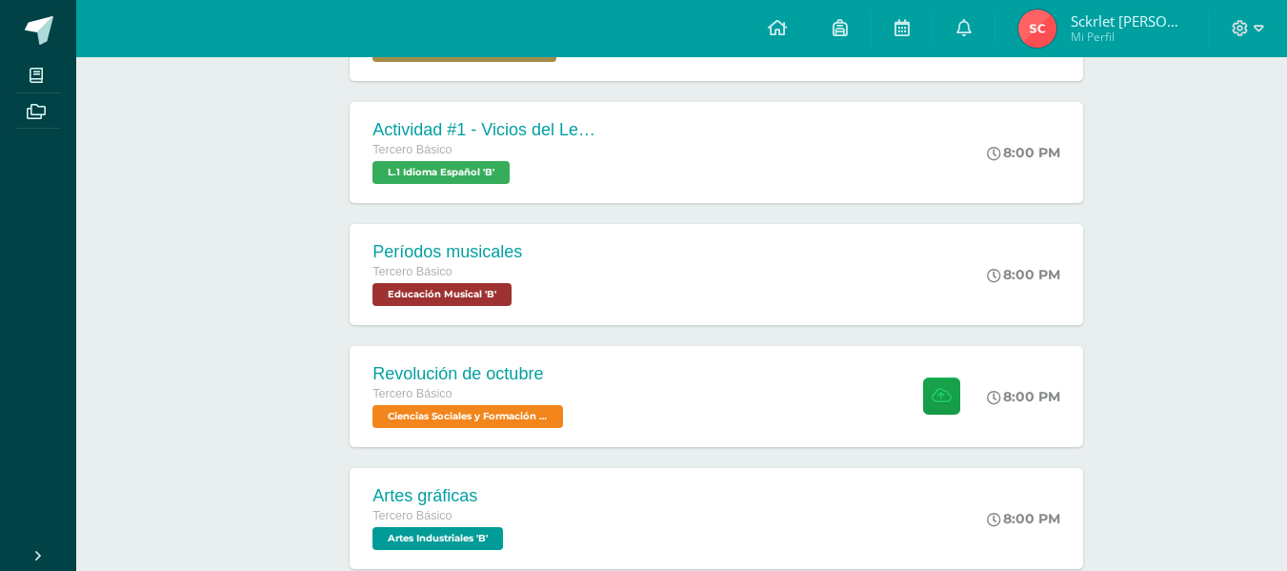
click at [448, 289] on span "Educación Musical 'B'" at bounding box center [440, 294] width 140 height 23
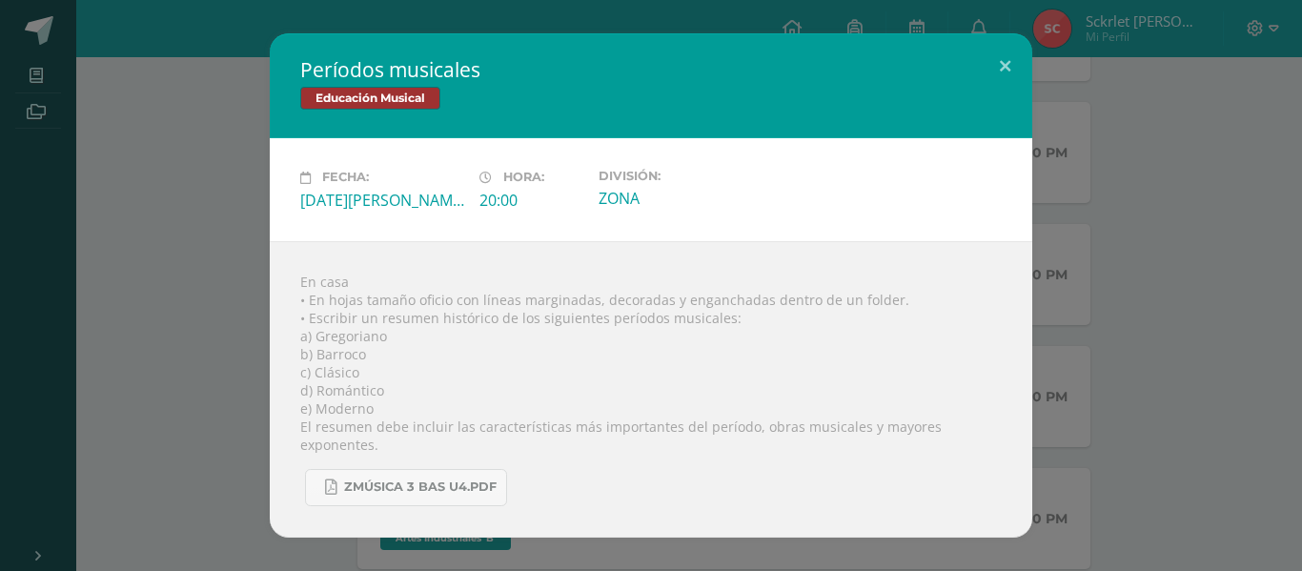
click at [188, 264] on div "Períodos musicales Educación Musical Fecha: [DATE][PERSON_NAME] Hora: 20:00 Div…" at bounding box center [651, 284] width 1286 height 503
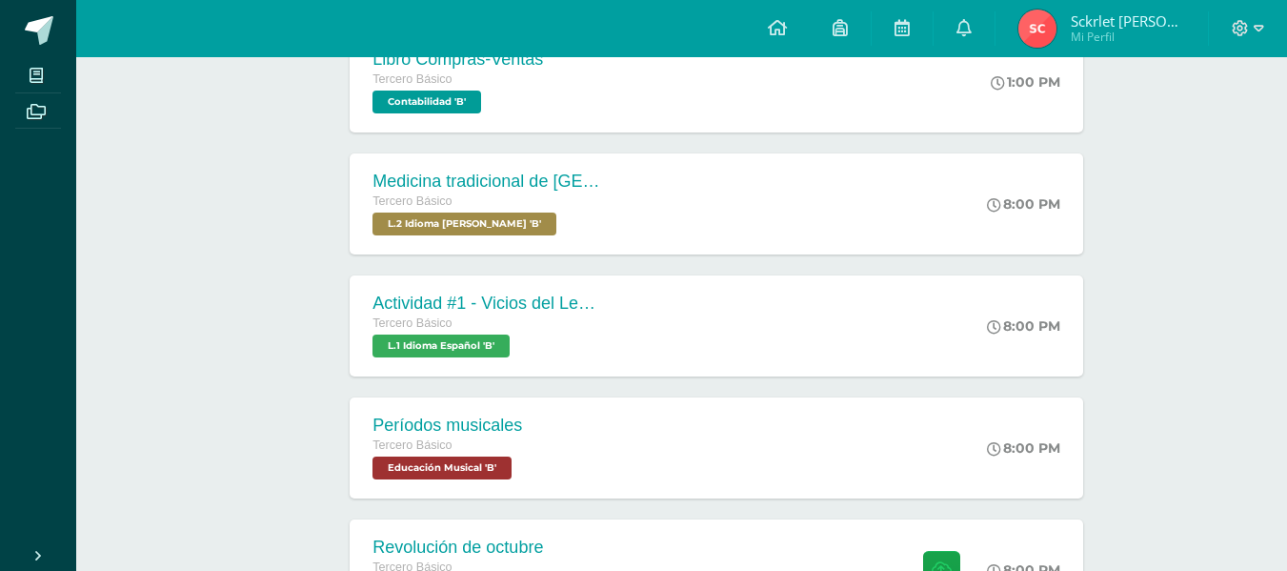
scroll to position [572, 0]
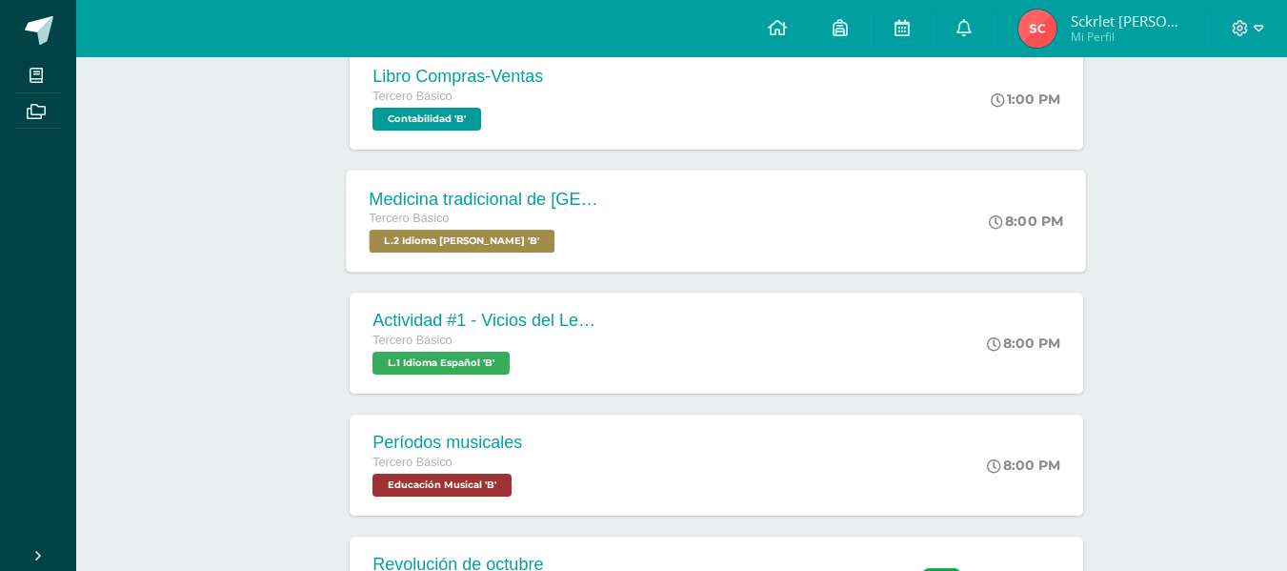
click at [420, 186] on div "Medicina tradicional de [GEOGRAPHIC_DATA] Tercero Básico L.2 Idioma [PERSON_NAM…" at bounding box center [485, 221] width 277 height 102
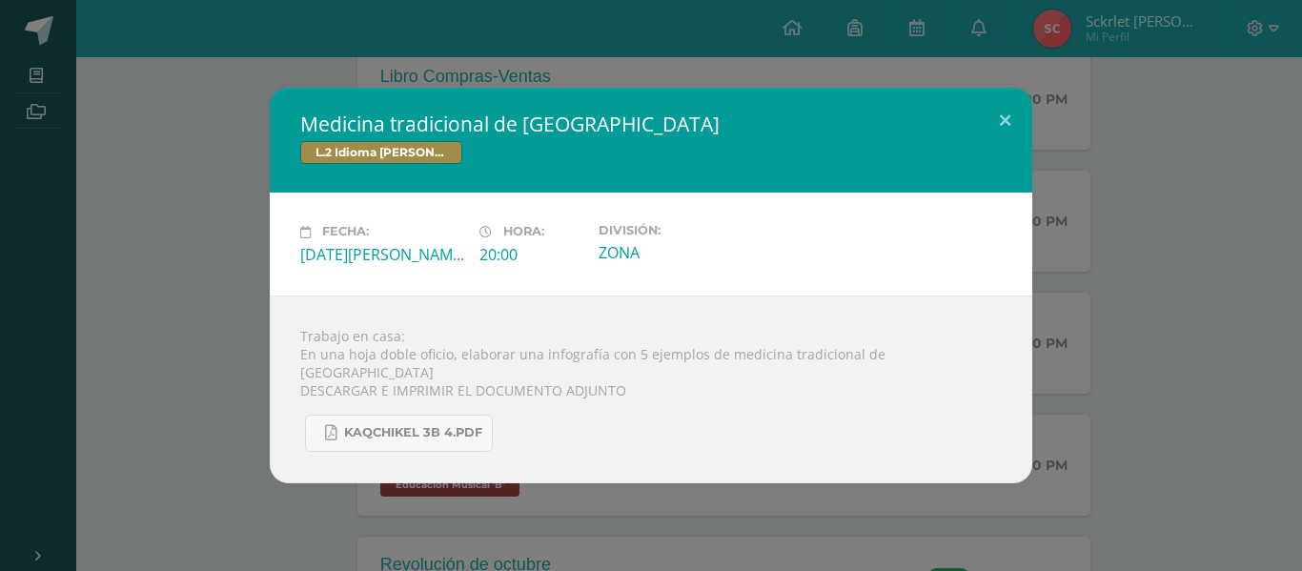
click at [244, 278] on div "Medicina tradicional de [GEOGRAPHIC_DATA] L.2 Idioma [PERSON_NAME] Fecha: [DATE…" at bounding box center [651, 285] width 1286 height 395
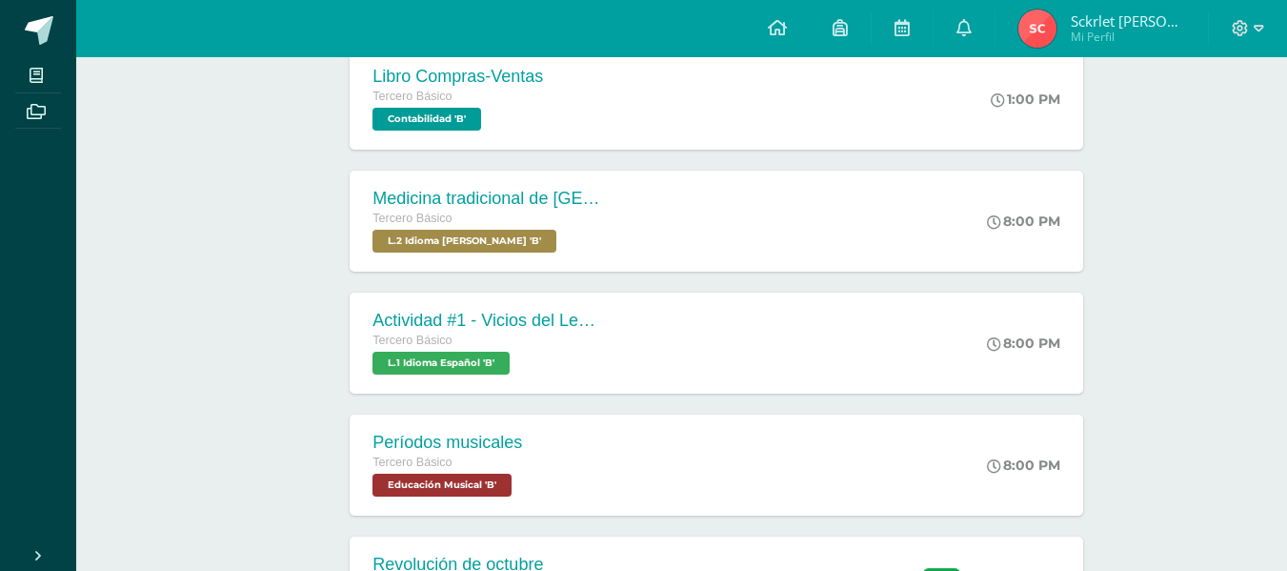
click at [433, 343] on span "Tercero Básico" at bounding box center [412, 340] width 79 height 13
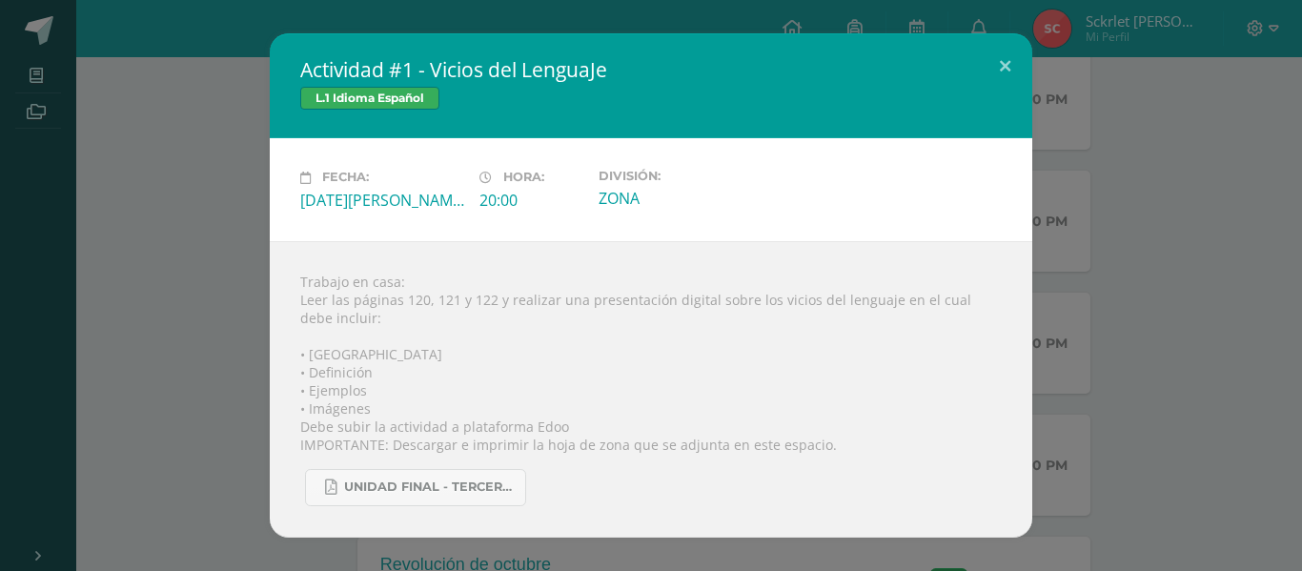
click at [219, 234] on div "Actividad #1 - Vicios del LenguaJe L.1 Idioma Español Fecha: [DATE][PERSON_NAME…" at bounding box center [651, 284] width 1286 height 503
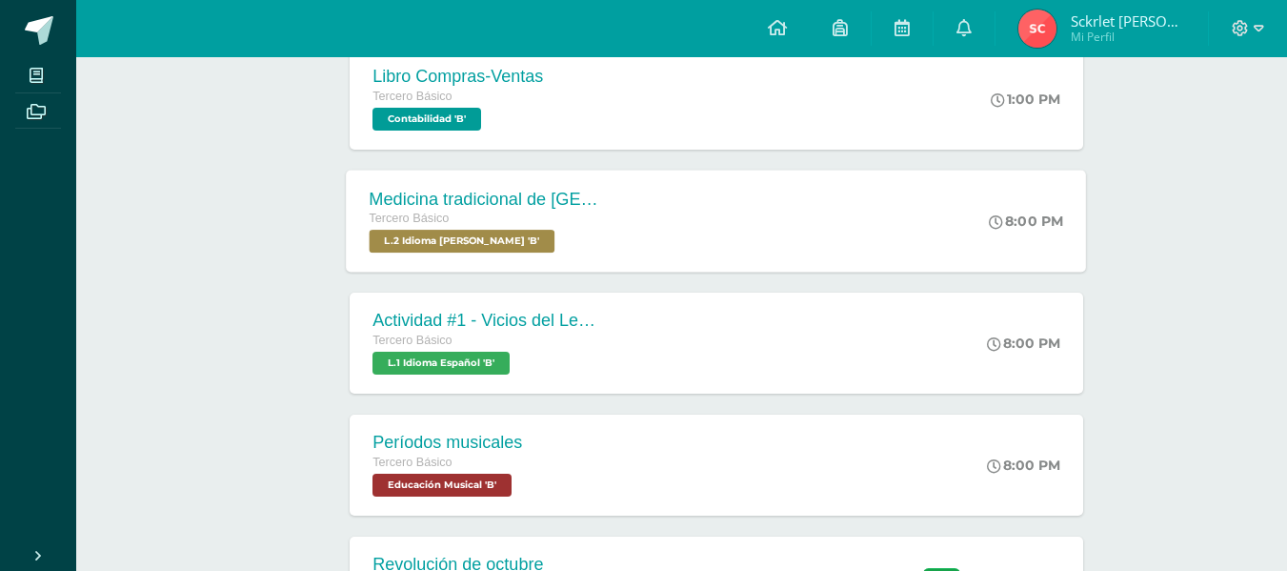
click at [564, 250] on div "Tercero Básico L.2 Idioma [PERSON_NAME] 'B'" at bounding box center [485, 231] width 231 height 44
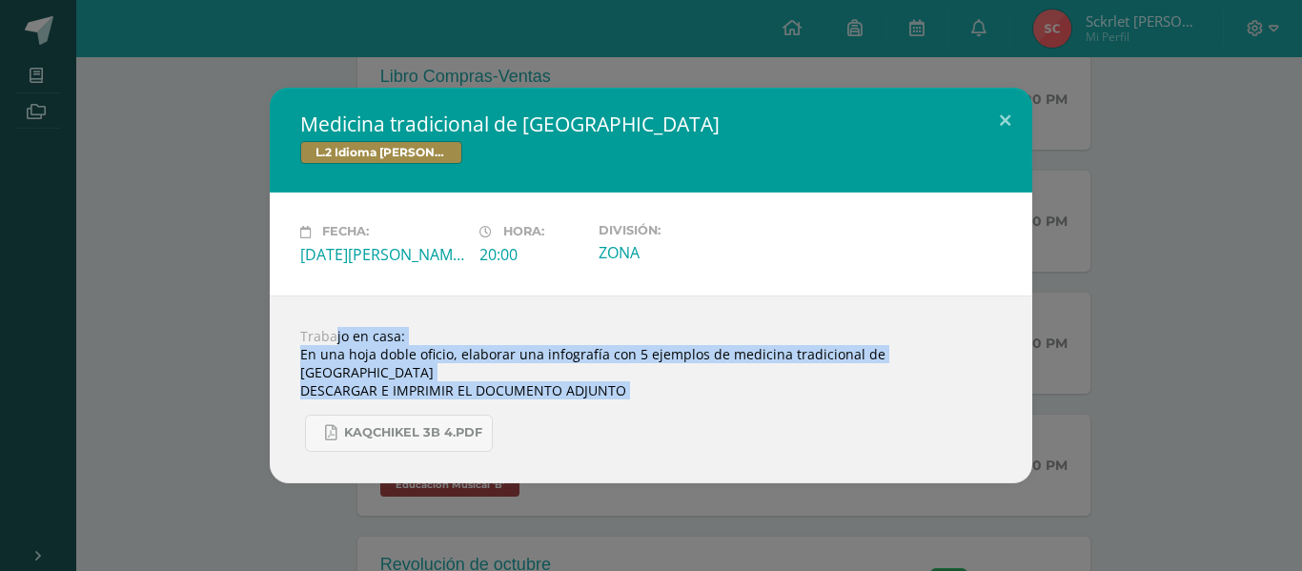
drag, startPoint x: 300, startPoint y: 337, endPoint x: 735, endPoint y: 450, distance: 448.9
click at [735, 450] on div "Trabajo en casa: En una hoja doble oficio, elaborar una infografía con 5 ejempl…" at bounding box center [651, 389] width 762 height 188
click at [215, 279] on div "Medicina tradicional de [GEOGRAPHIC_DATA] L.2 Idioma [PERSON_NAME] Fecha: [DATE…" at bounding box center [651, 285] width 1286 height 395
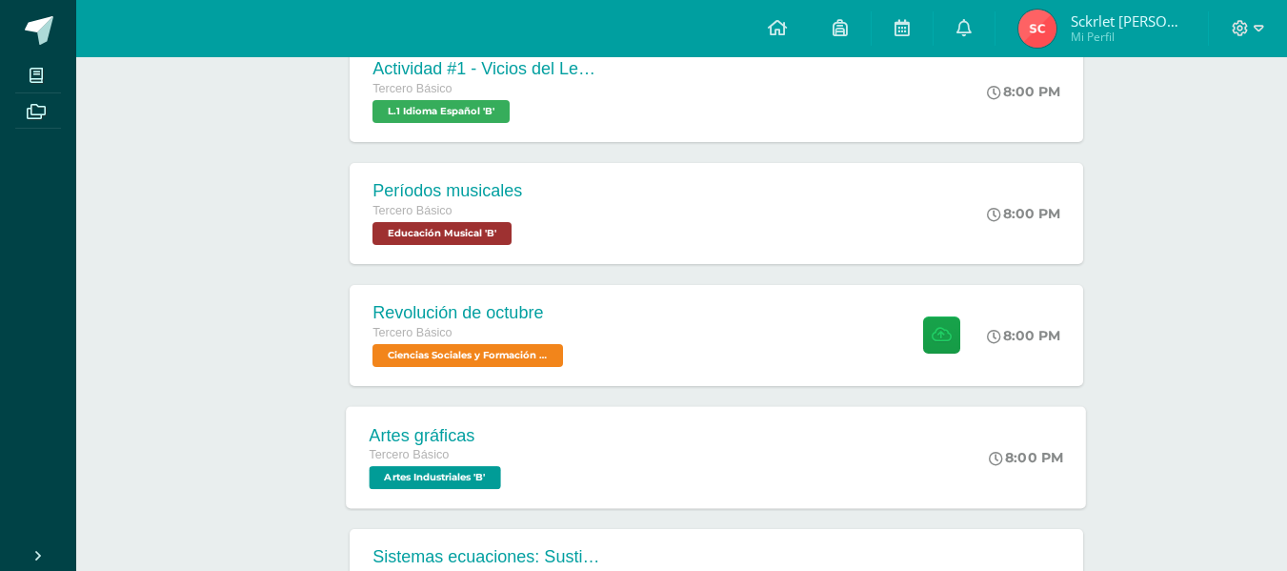
scroll to position [858, 0]
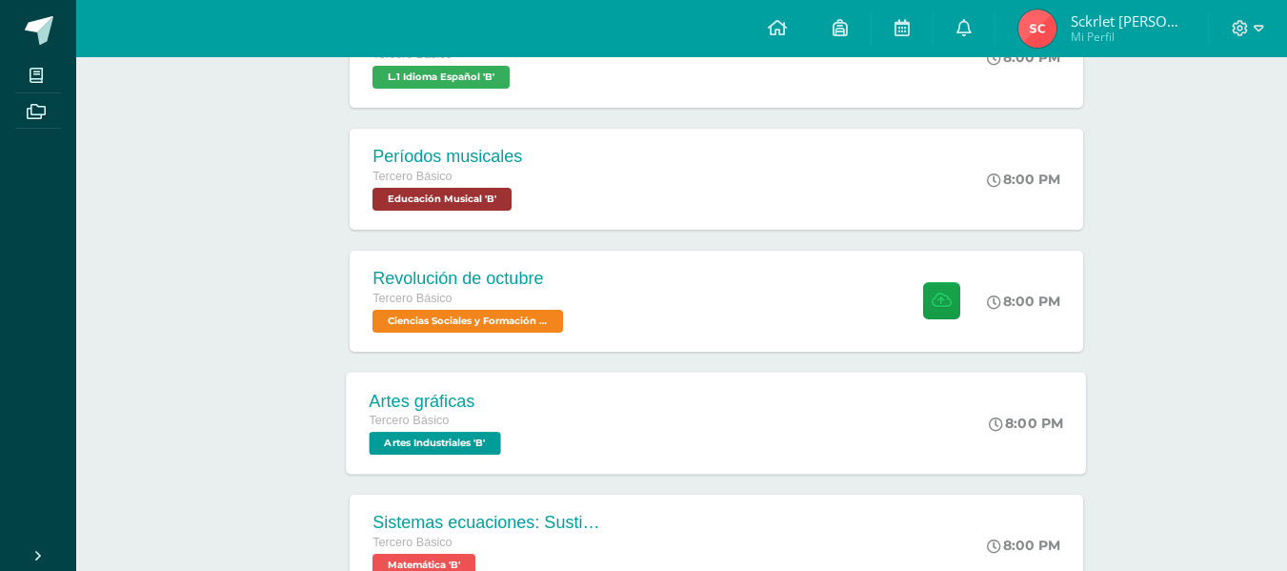
click at [444, 448] on span "Artes Industriales 'B'" at bounding box center [436, 443] width 132 height 23
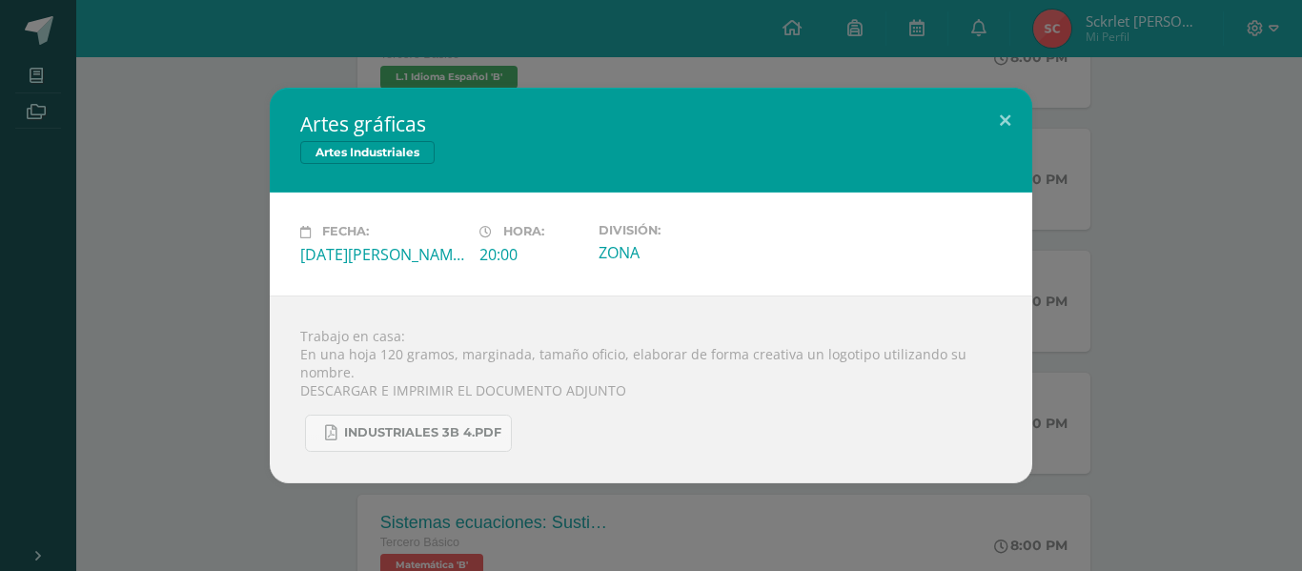
click at [233, 297] on div "Artes gráficas Artes Industriales Fecha: [DATE][PERSON_NAME] Hora: 20:00 Divisi…" at bounding box center [651, 285] width 1286 height 395
